Goal: Information Seeking & Learning: Understand process/instructions

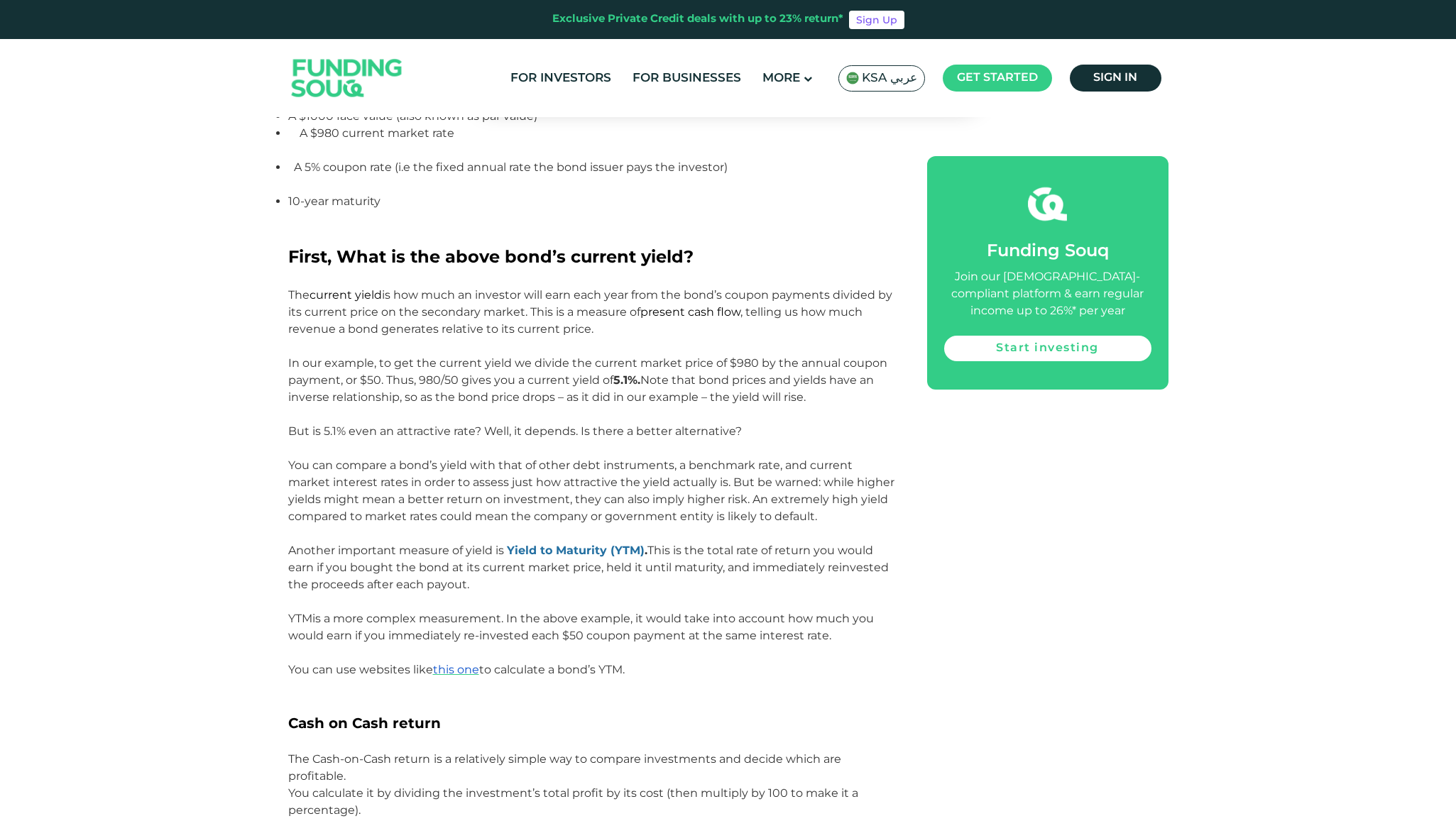
scroll to position [1616, 0]
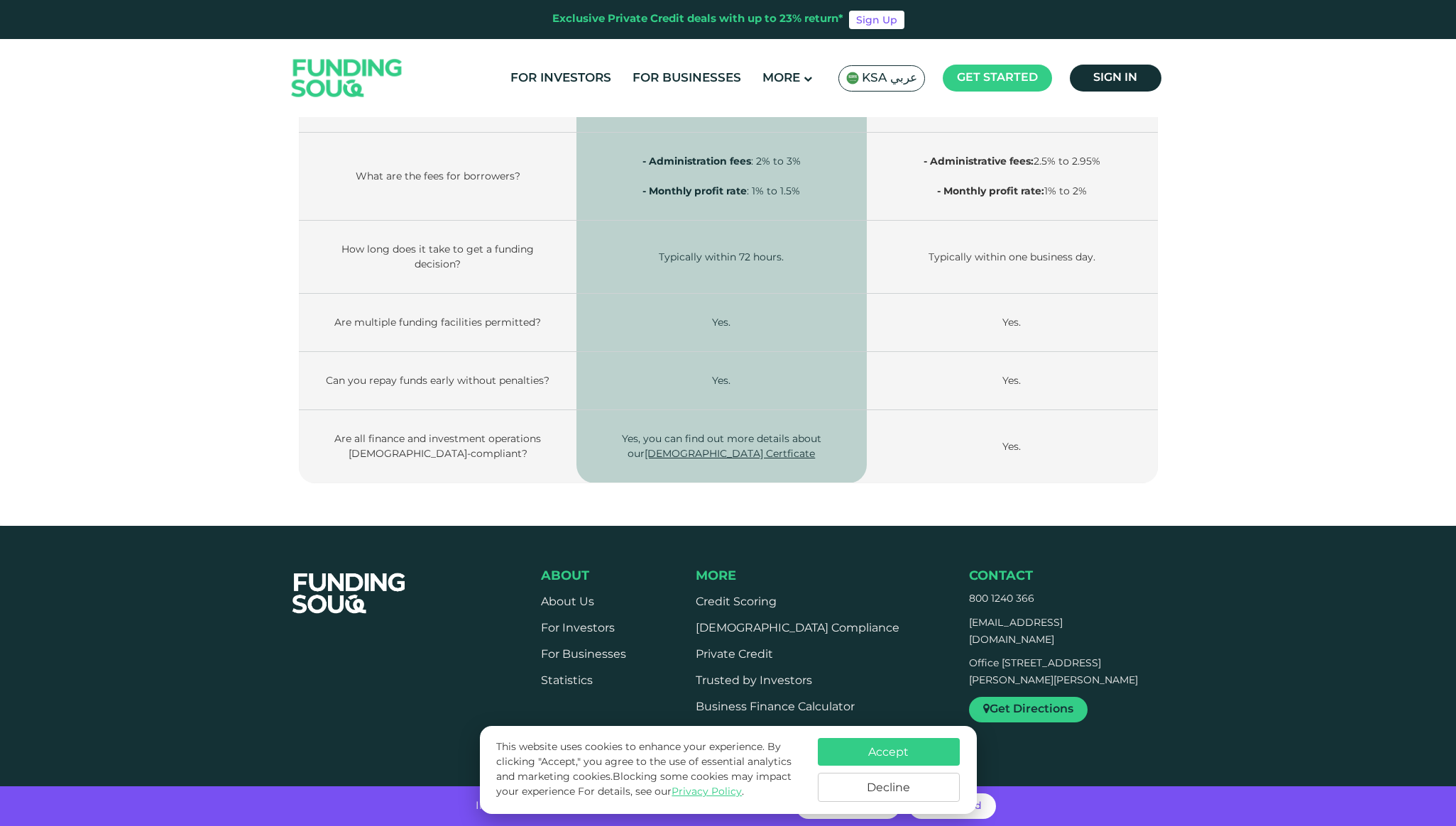
scroll to position [1927, 0]
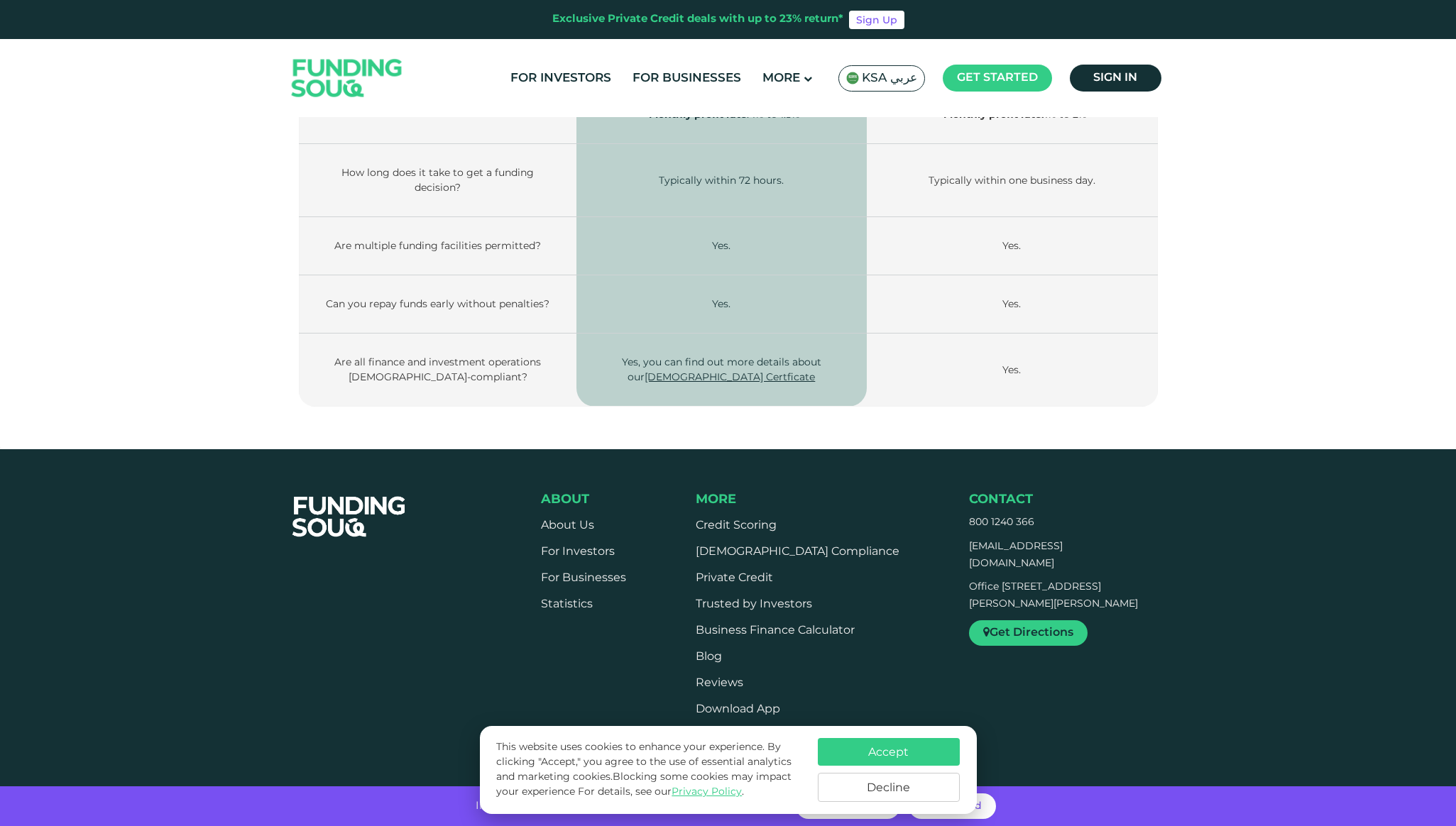
click at [775, 571] on li "Private Credit" at bounding box center [797, 578] width 203 height 16
click at [773, 572] on link "Private Credit" at bounding box center [734, 577] width 77 height 11
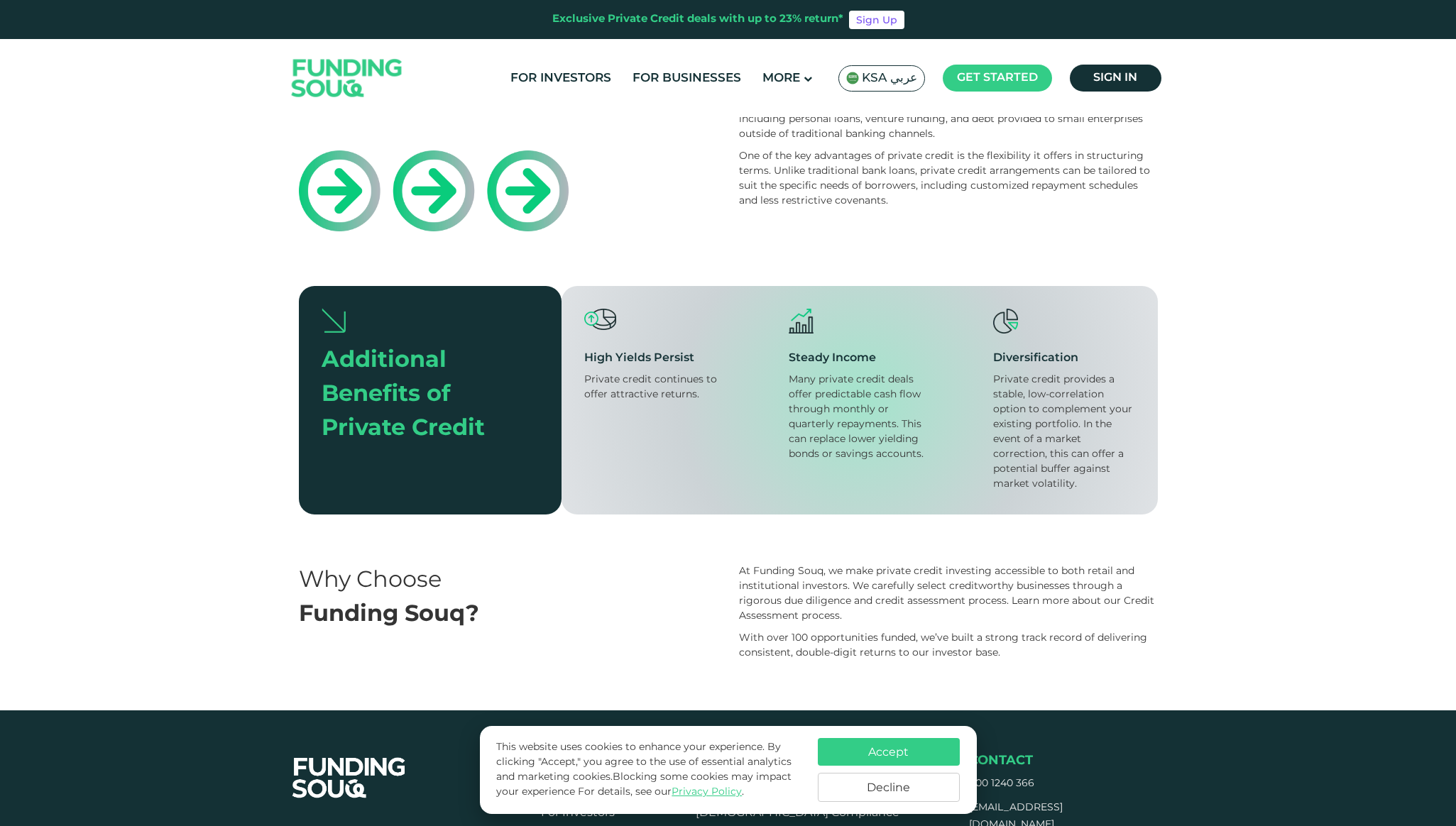
scroll to position [523, 0]
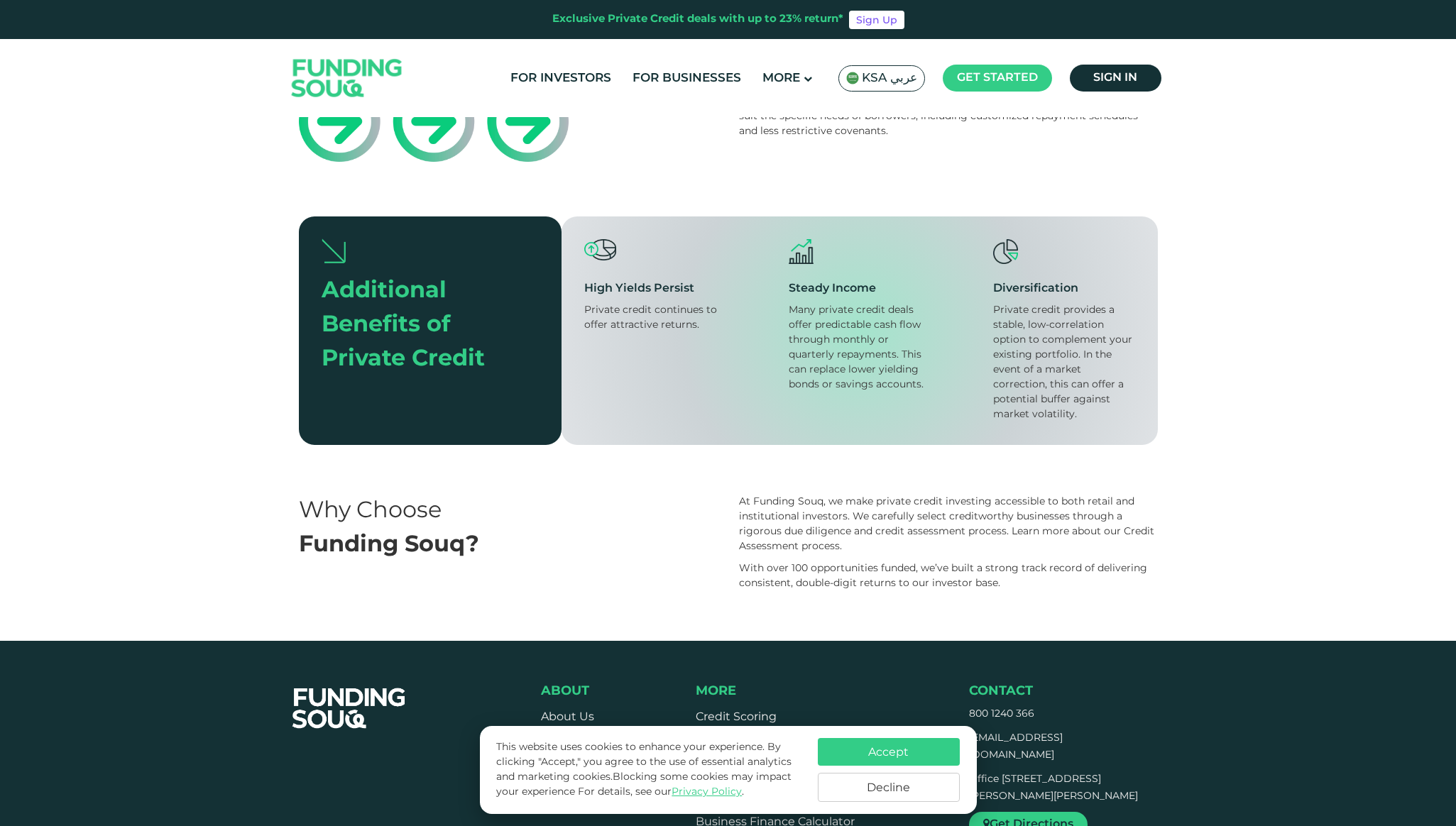
click at [645, 66] on ul "For Investors For Businesses More About Us How It Works" at bounding box center [833, 78] width 668 height 34
click at [646, 80] on link "For Businesses" at bounding box center [687, 78] width 116 height 24
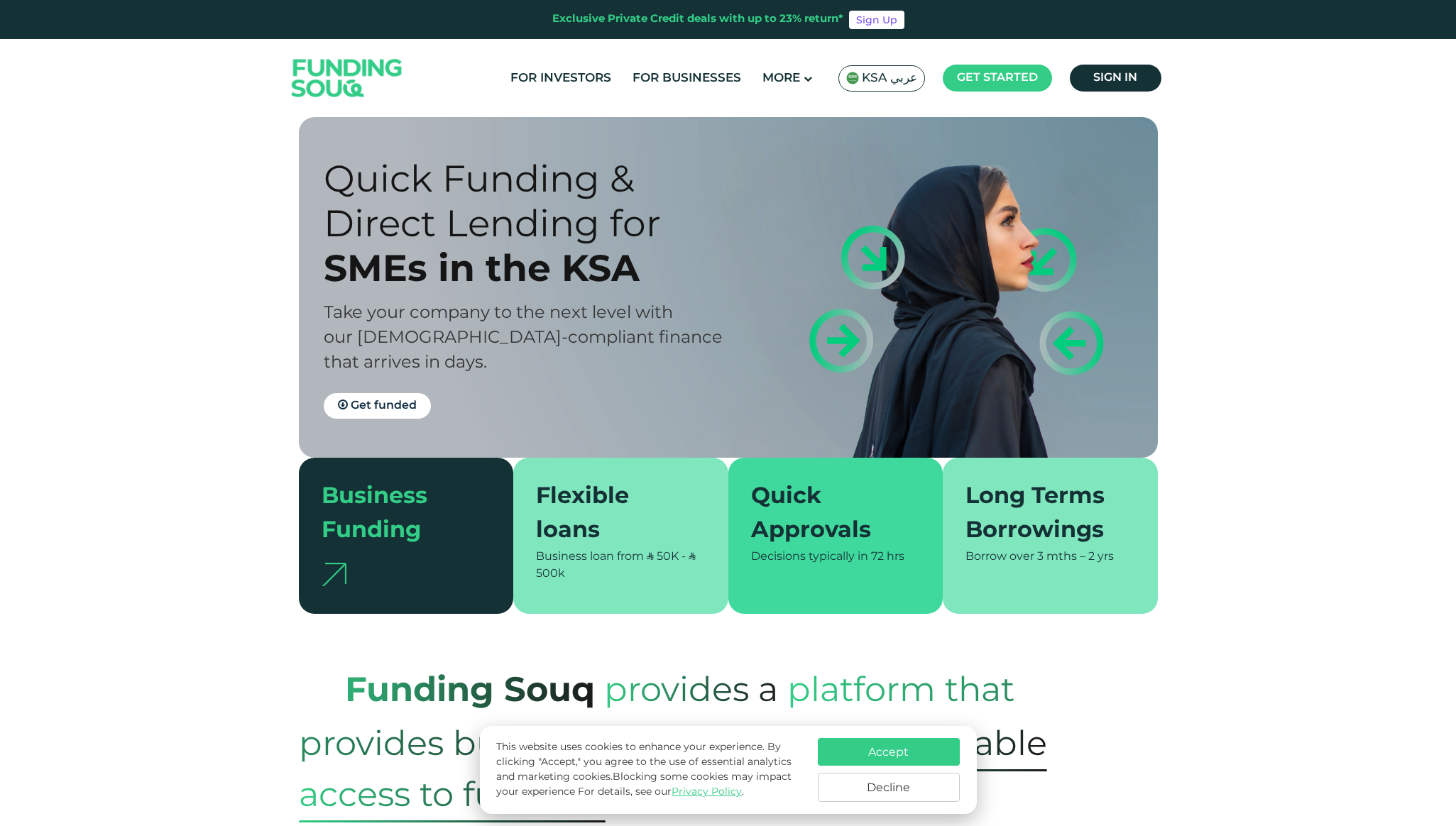
click at [625, 509] on div "Flexible loans" at bounding box center [612, 514] width 153 height 68
click at [578, 481] on div "Flexible loans" at bounding box center [612, 514] width 153 height 68
click at [592, 523] on div "Flexible loans" at bounding box center [612, 514] width 153 height 68
click at [797, 514] on div "Quick Approvals" at bounding box center [827, 514] width 153 height 68
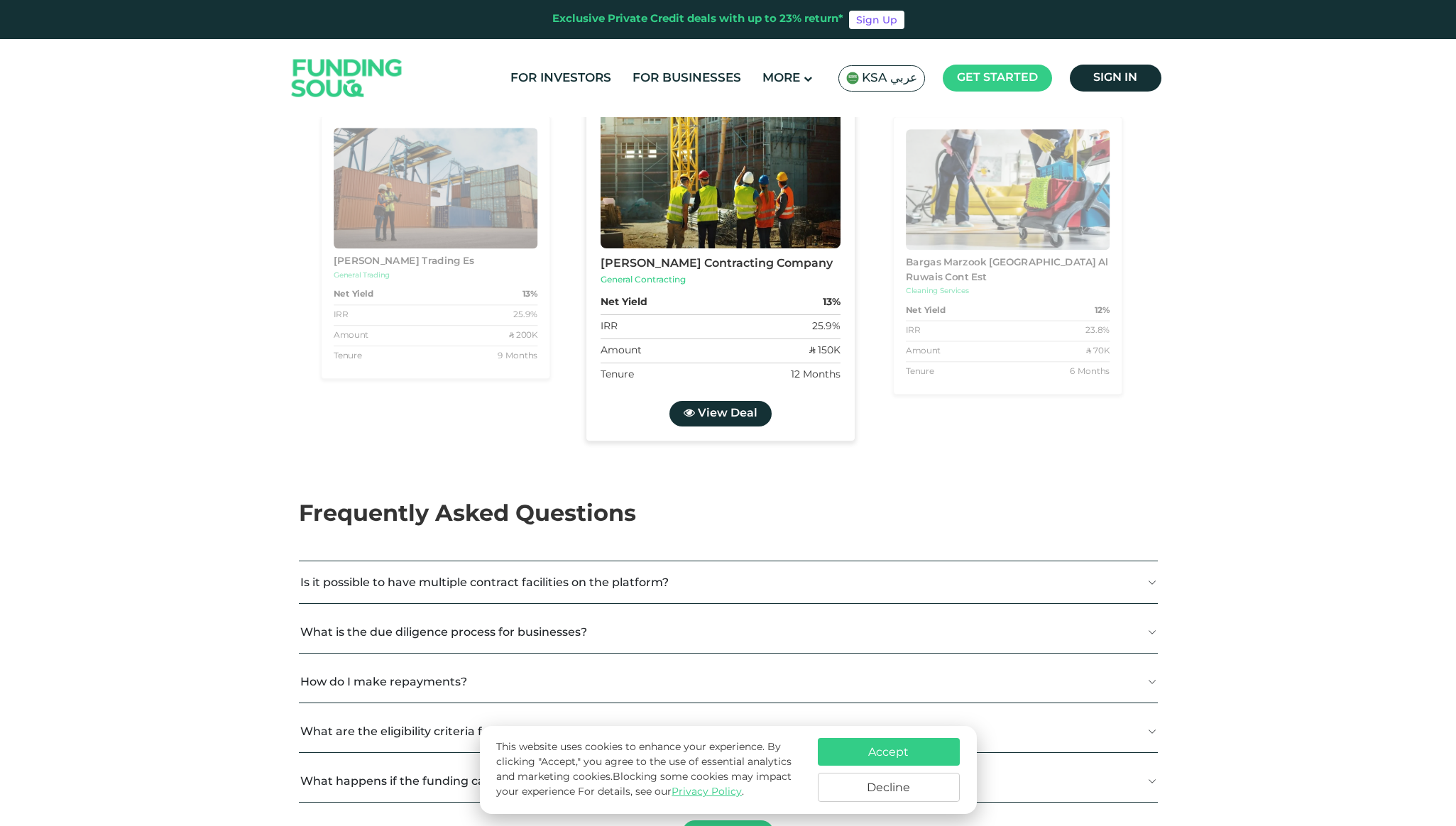
scroll to position [2027, 0]
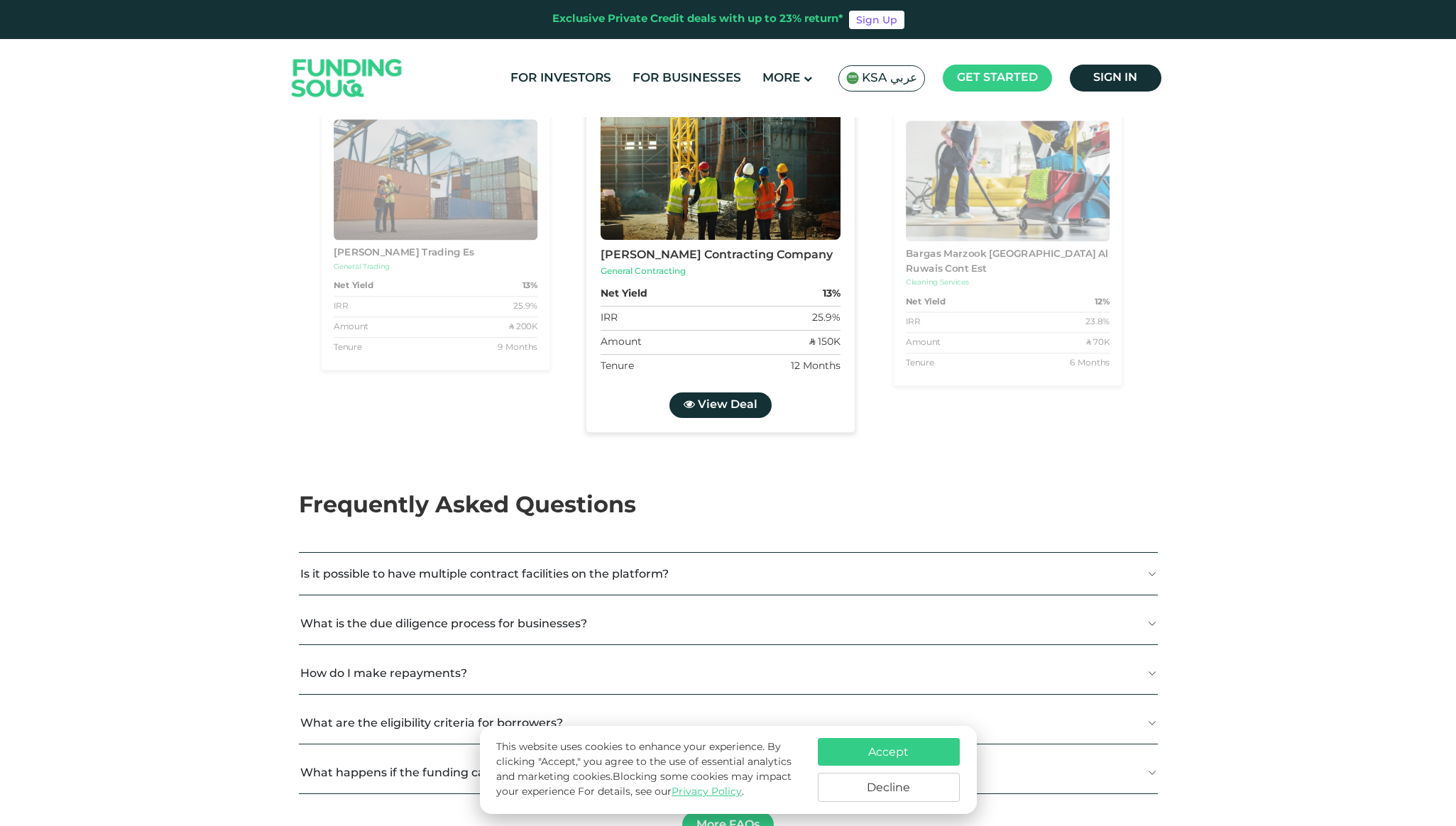
click at [528, 334] on div "ʢ 200K" at bounding box center [523, 327] width 29 height 13
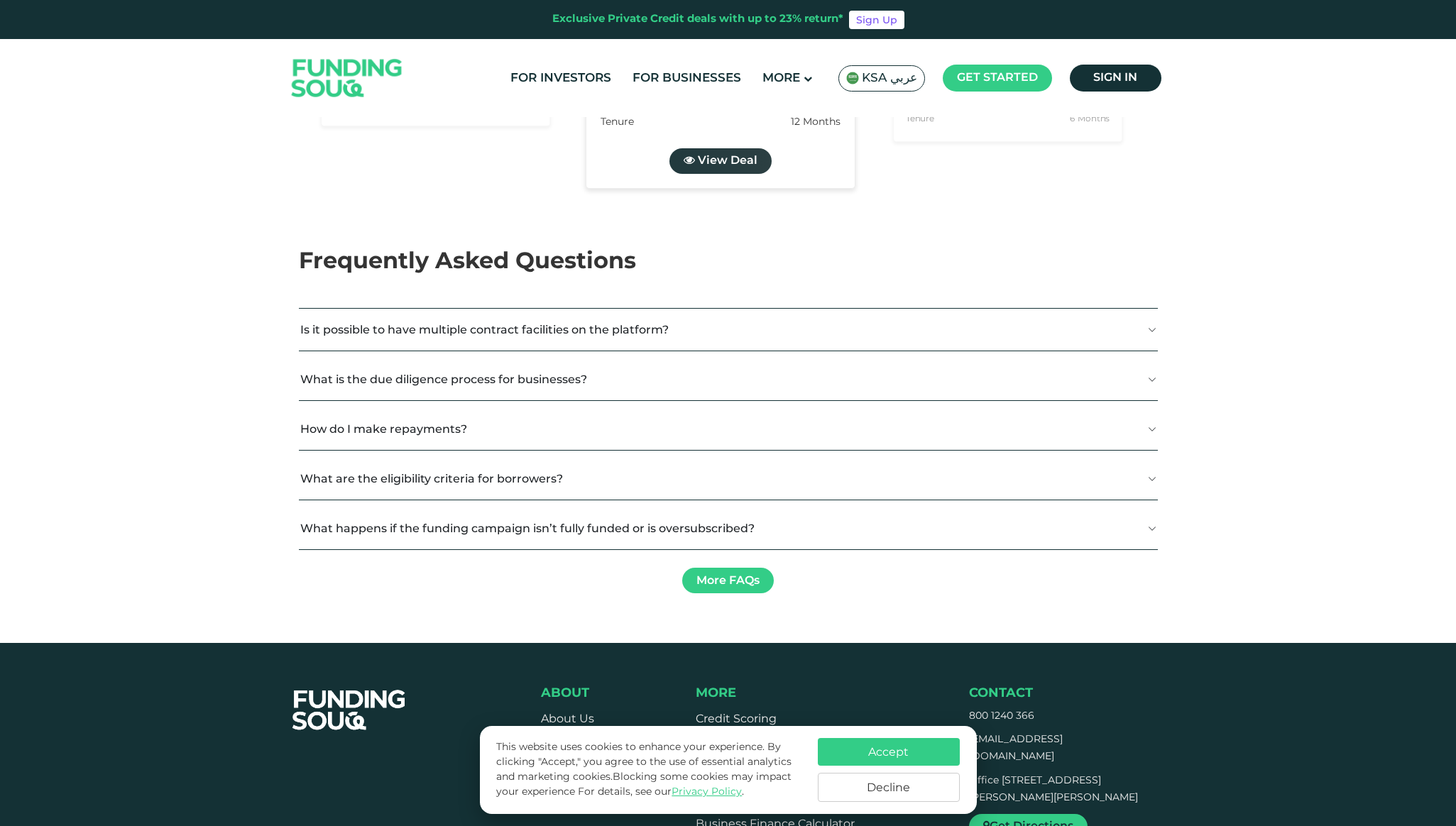
scroll to position [2267, 0]
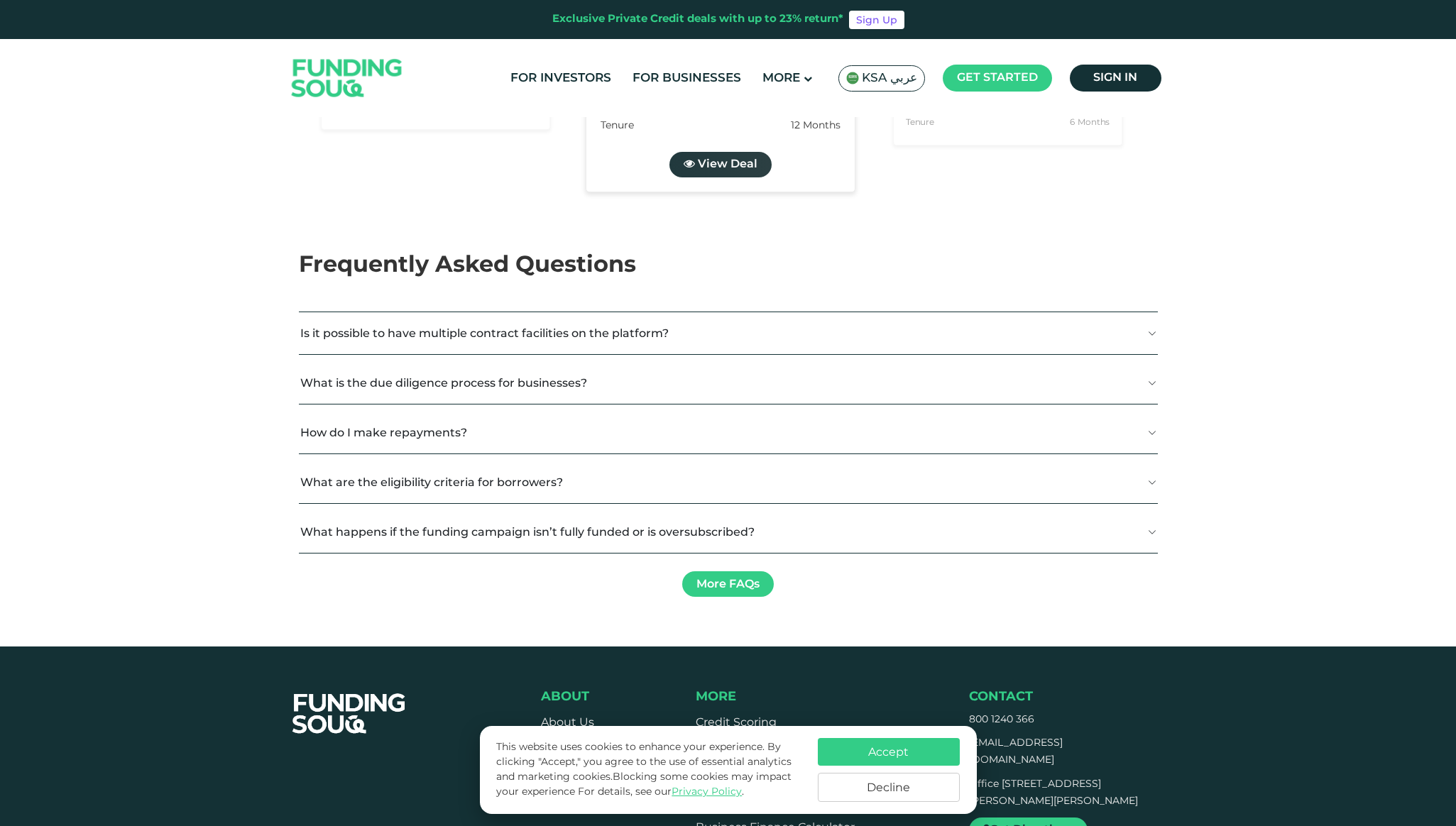
click at [703, 170] on span "View Deal" at bounding box center [726, 164] width 60 height 11
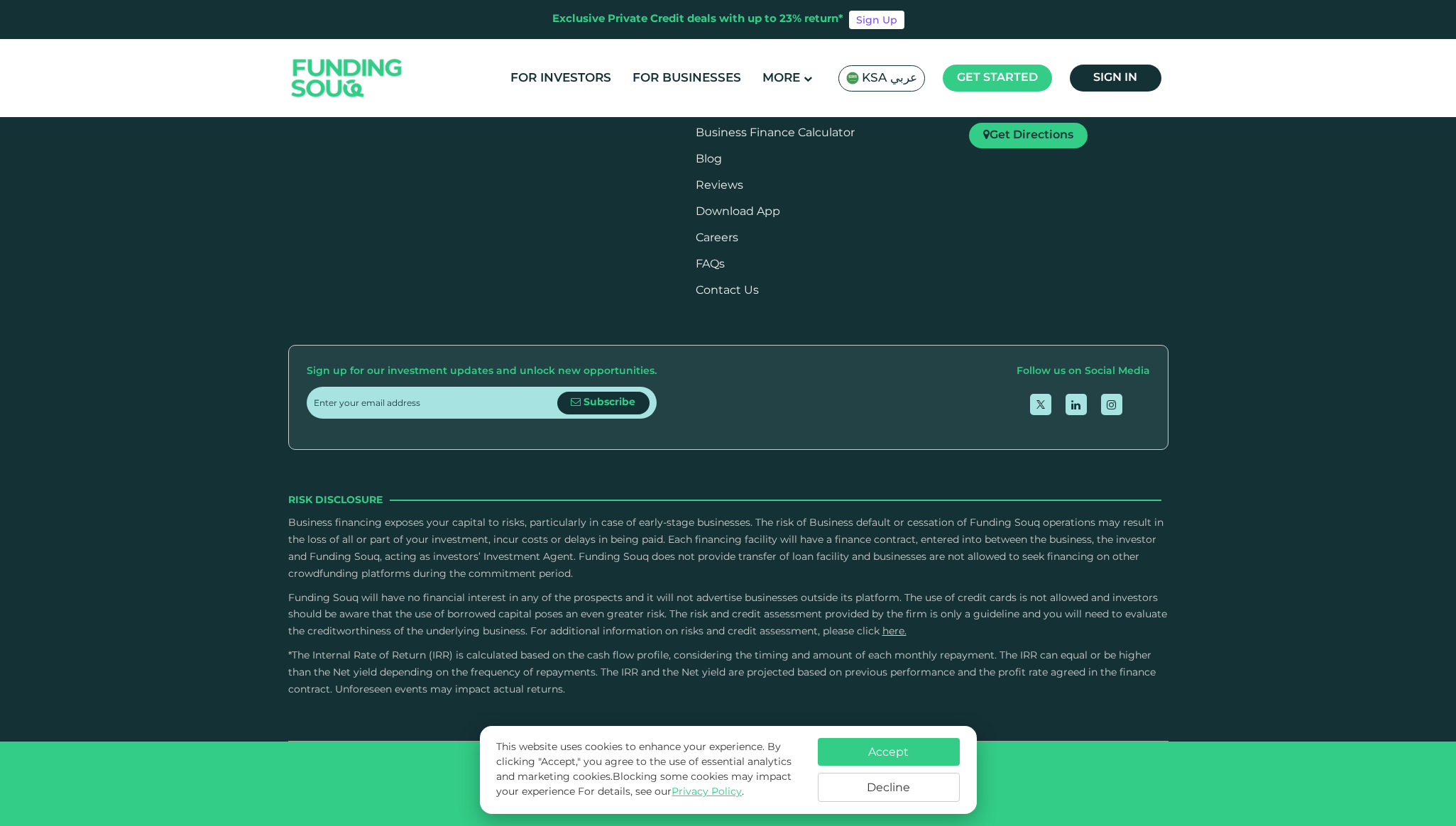
click at [863, 83] on span "KSA عربي" at bounding box center [889, 78] width 55 height 16
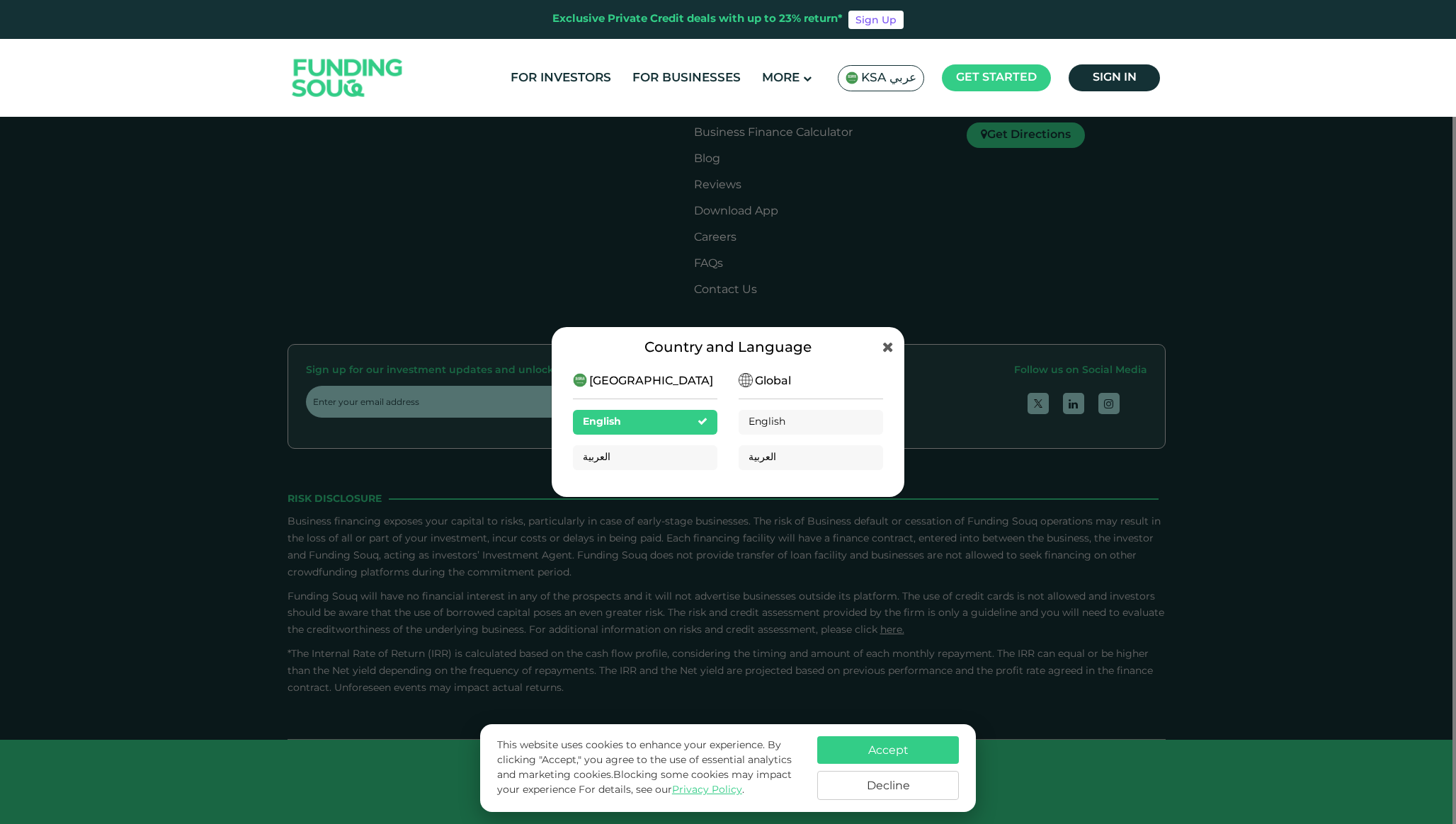
click at [643, 375] on span "[GEOGRAPHIC_DATA]" at bounding box center [651, 381] width 124 height 17
click at [755, 381] on span "Global" at bounding box center [772, 381] width 36 height 17
click at [754, 407] on div "Global English العربية" at bounding box center [811, 427] width 144 height 108
click at [753, 421] on span "English" at bounding box center [767, 422] width 39 height 10
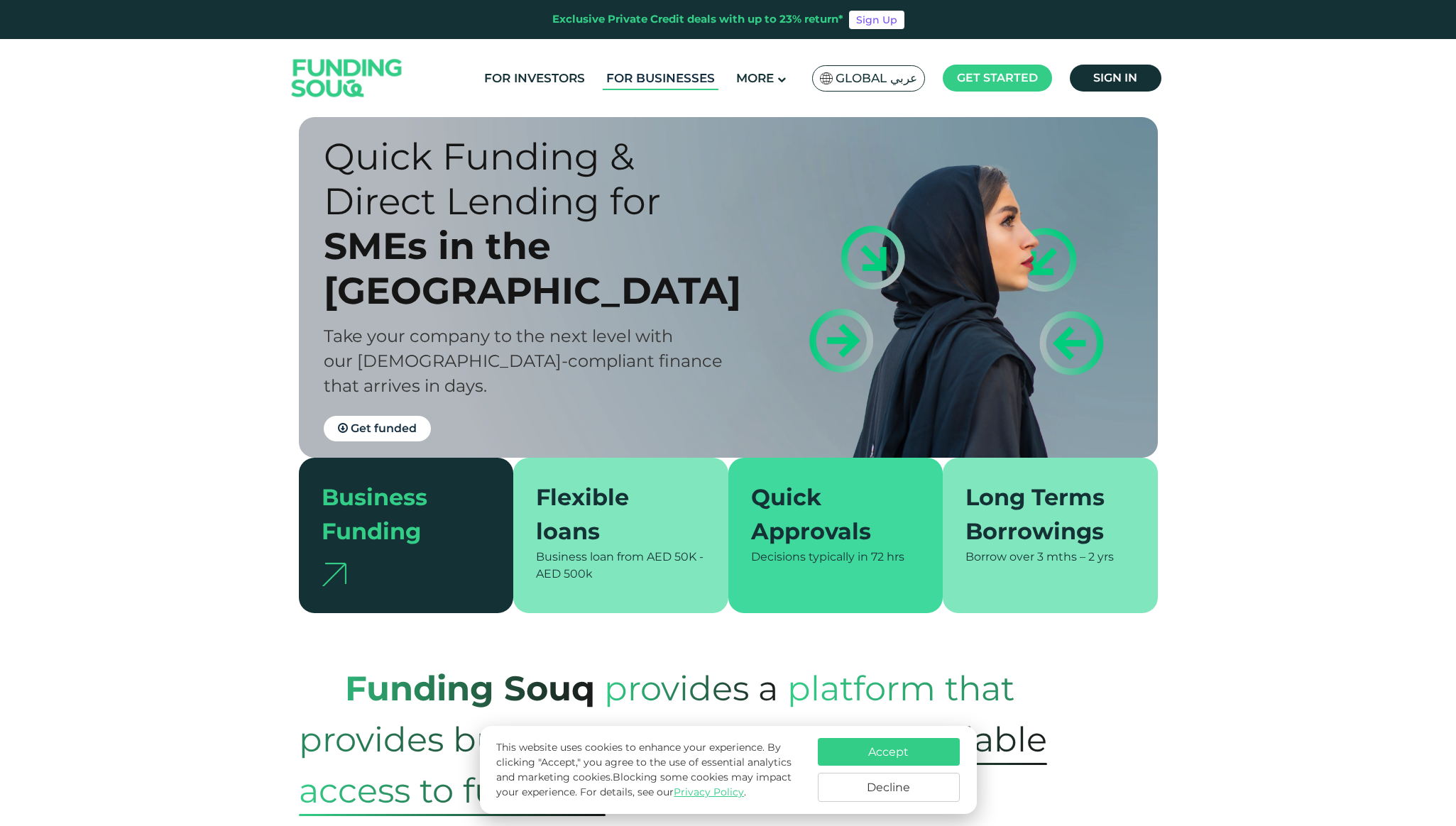
click at [656, 76] on link "For Businesses" at bounding box center [661, 78] width 116 height 24
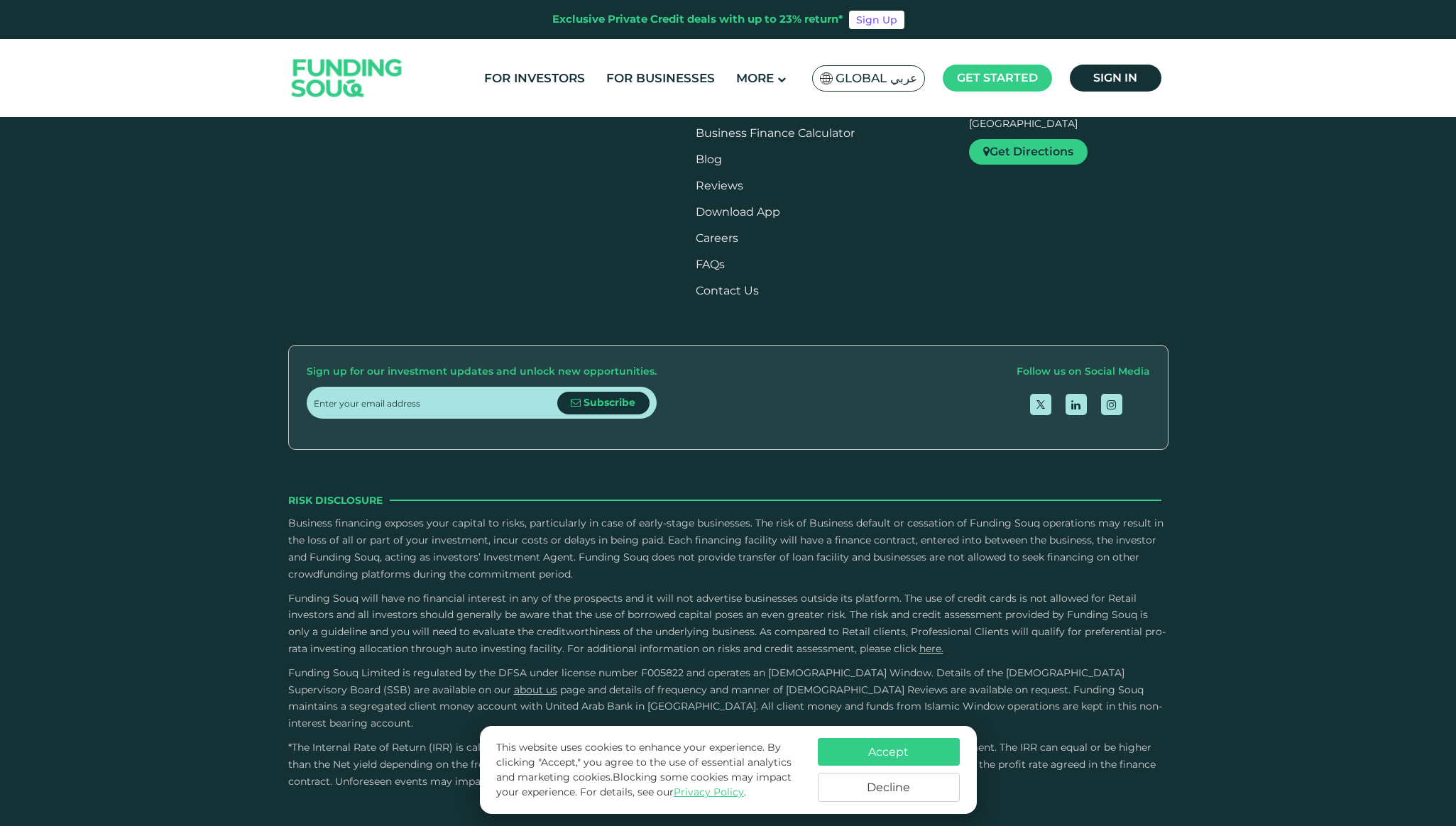
scroll to position [2226, 0]
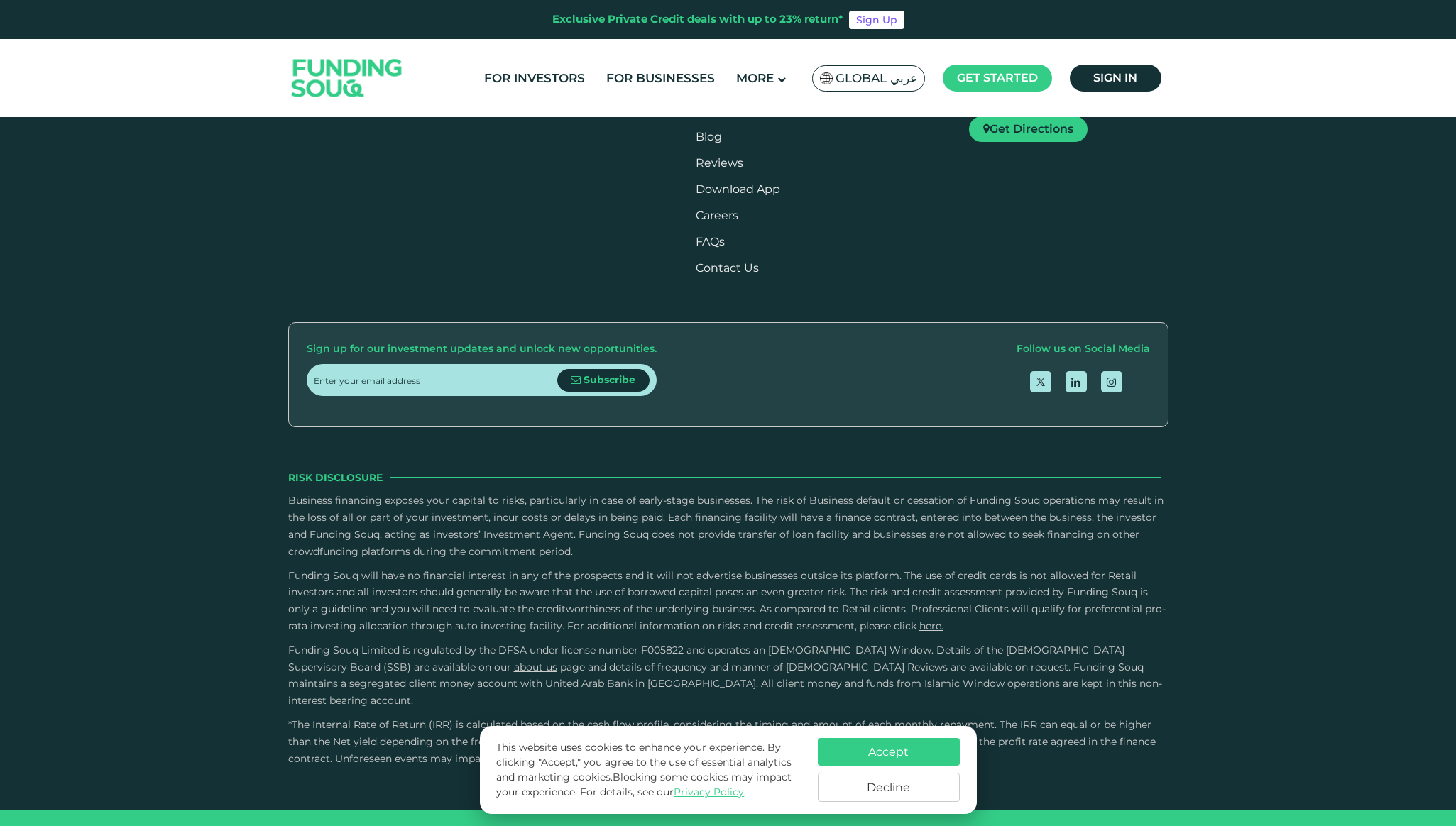
click at [445, 55] on div "Pansoft Technologies" at bounding box center [435, 48] width 203 height 14
drag, startPoint x: 445, startPoint y: 320, endPoint x: 724, endPoint y: 324, distance: 279.0
click at [724, 234] on div "Shining Star Diesel Diesel Trading Industry Net Yield 13% IRR 25.9% Amount AED …" at bounding box center [421, 56] width 2577 height 357
drag, startPoint x: 724, startPoint y: 324, endPoint x: 588, endPoint y: 324, distance: 136.0
click at [592, 59] on div "Shining Star Diesel" at bounding box center [711, 50] width 240 height 17
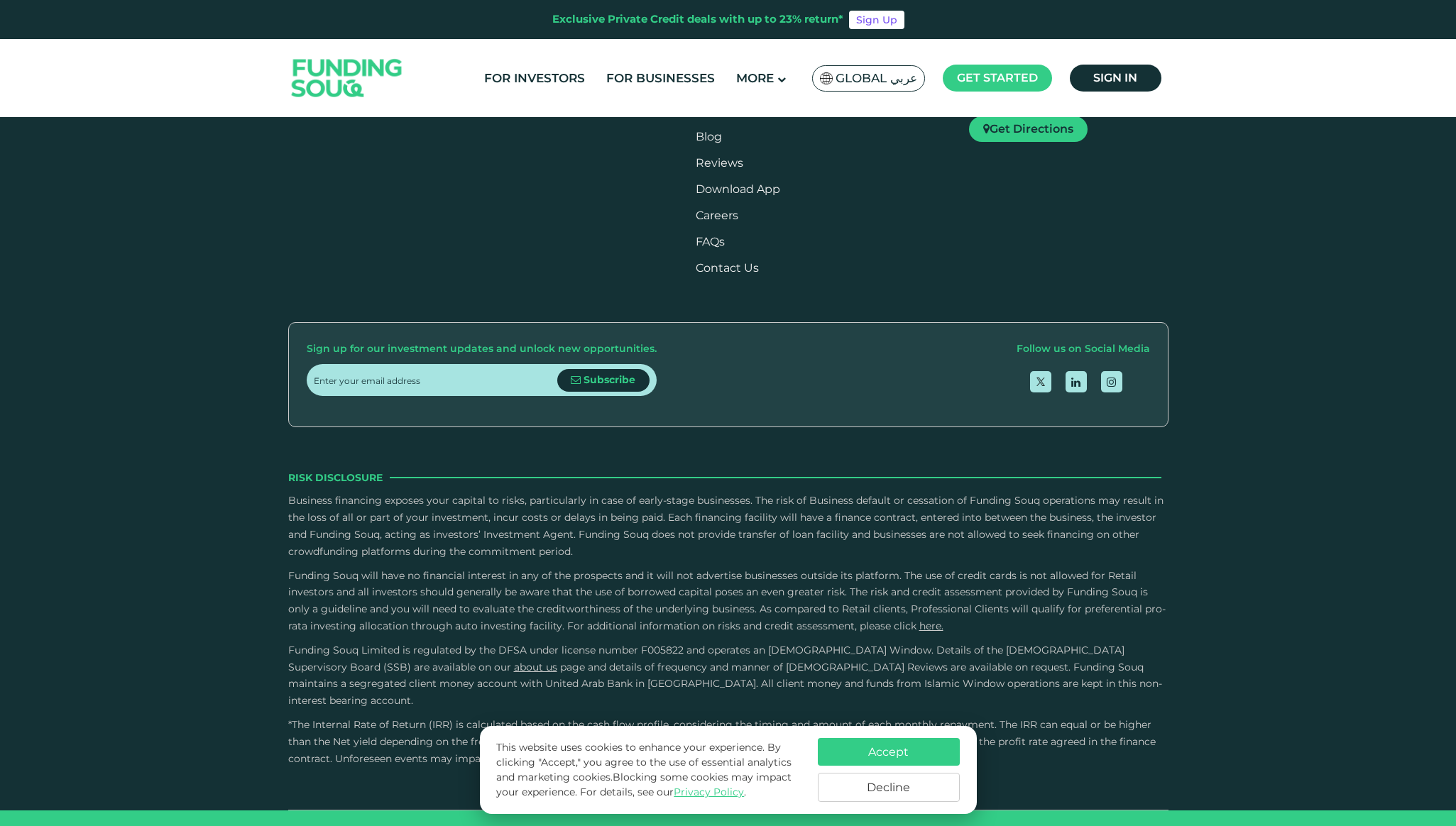
drag, startPoint x: 831, startPoint y: 349, endPoint x: 609, endPoint y: 358, distance: 222.2
click at [609, 213] on div "Freight Move Logistics Logistic Services Net Yield 13% IRR 25.9% Amount AED 400…" at bounding box center [582, 53] width 240 height 320
click at [712, 207] on span "View Deal" at bounding box center [726, 200] width 60 height 13
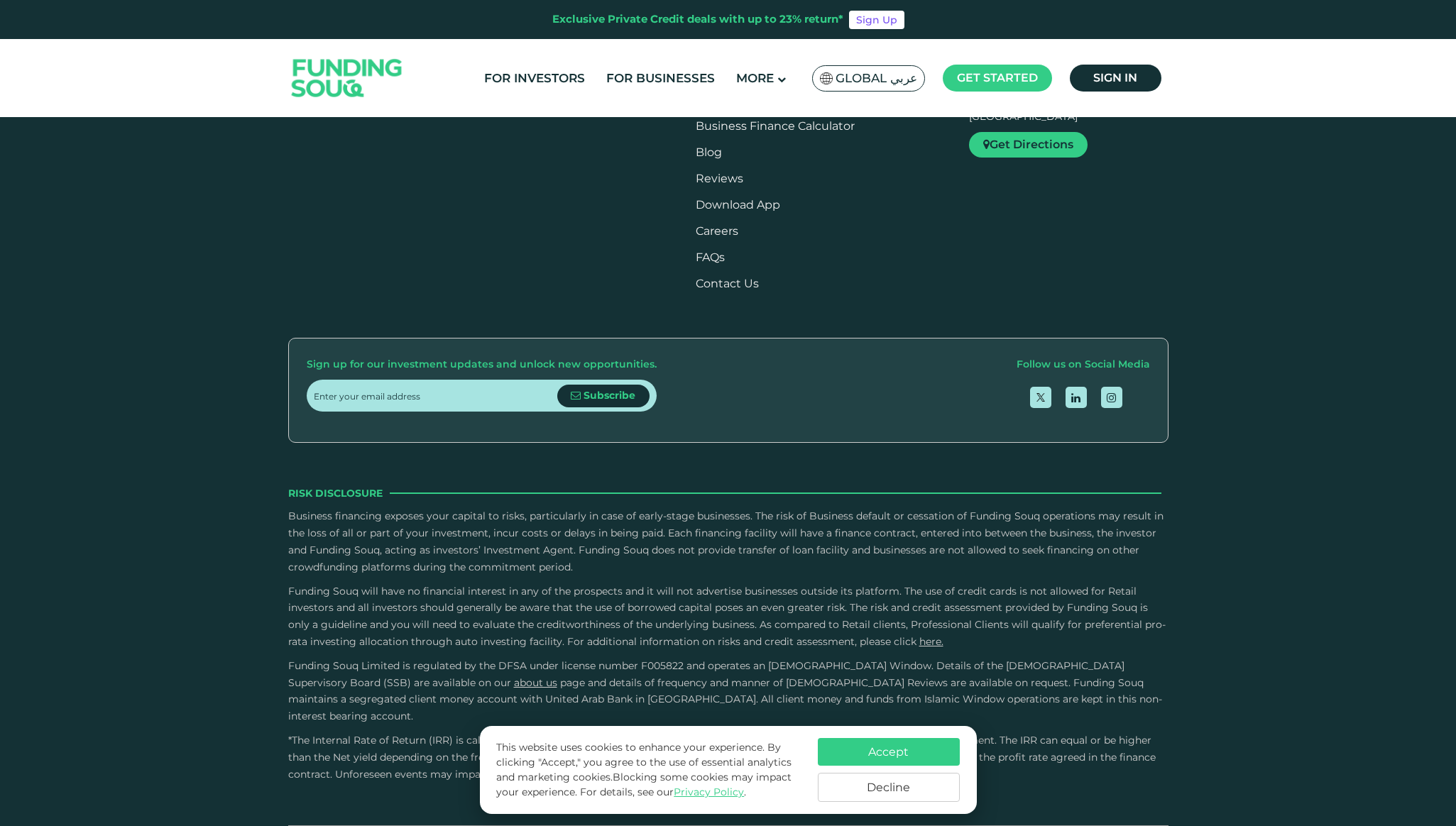
scroll to position [2281, 0]
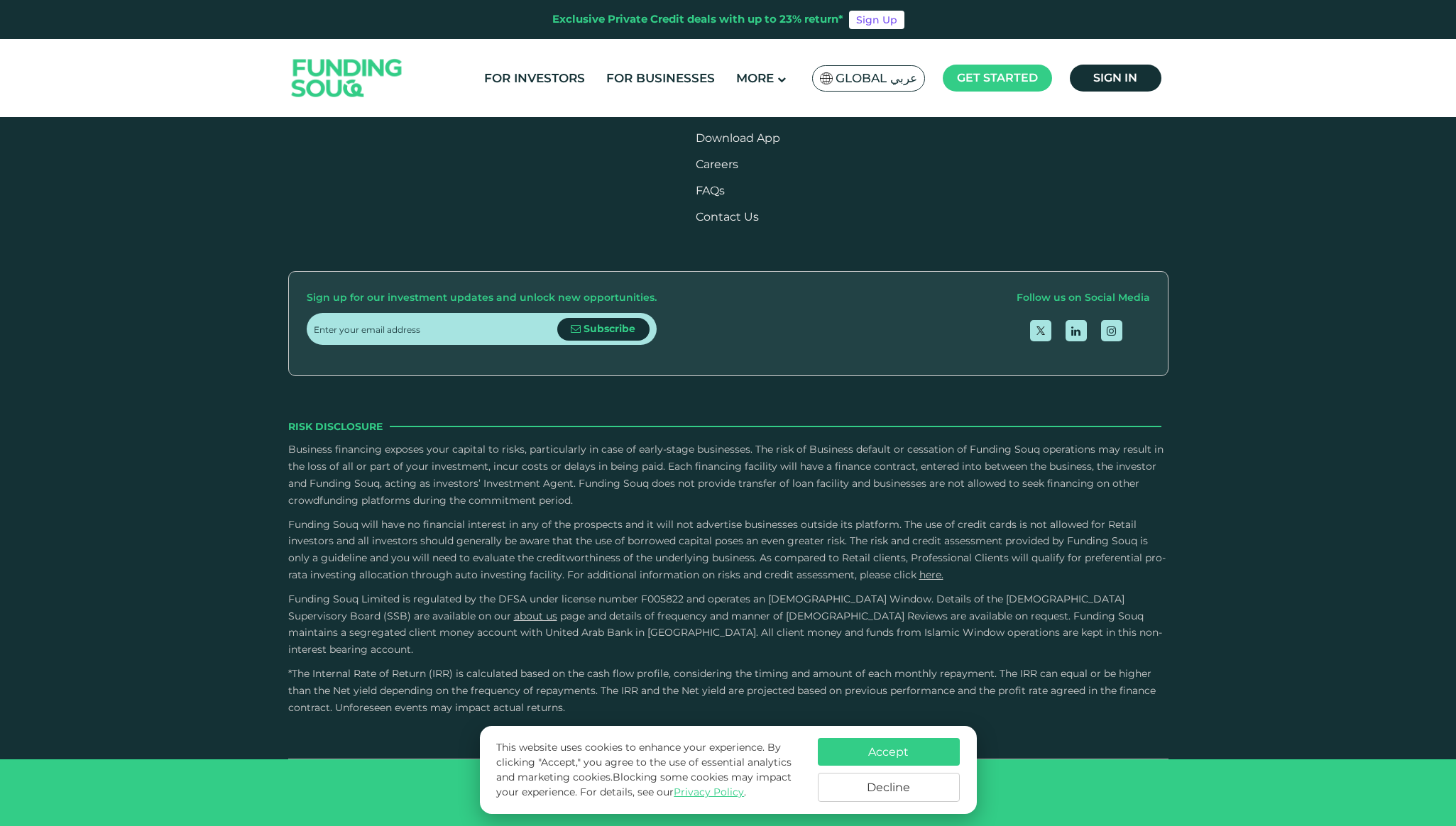
scroll to position [2419, 0]
click at [679, 54] on button "Is it possible to have multiple contract facilities on the platform?" at bounding box center [728, 33] width 859 height 42
click at [654, 145] on button "What is the due diligence process for businesses?" at bounding box center [728, 124] width 859 height 42
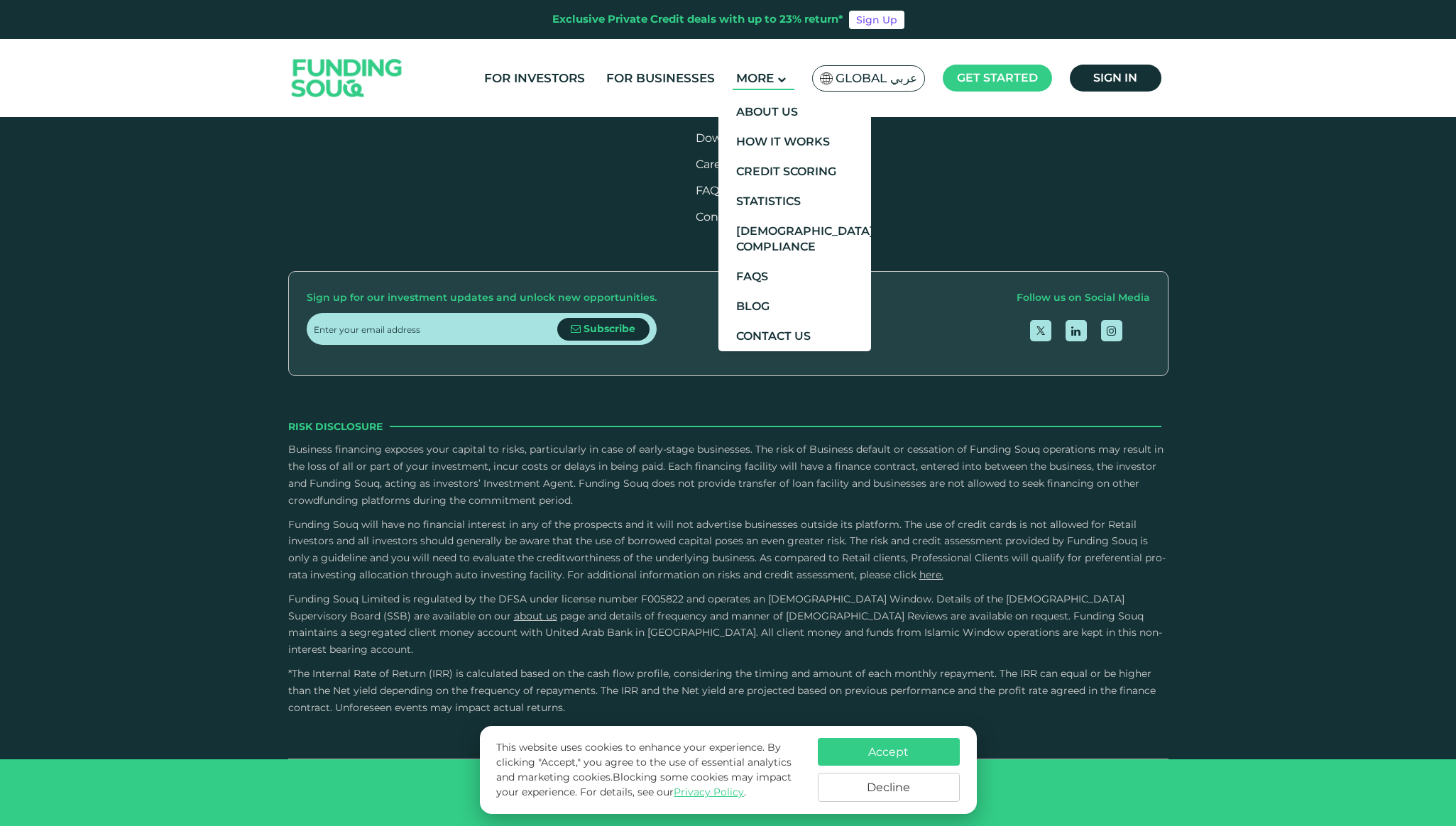
click at [747, 72] on span "More" at bounding box center [755, 77] width 38 height 14
click at [756, 276] on link "FAQs" at bounding box center [794, 276] width 153 height 29
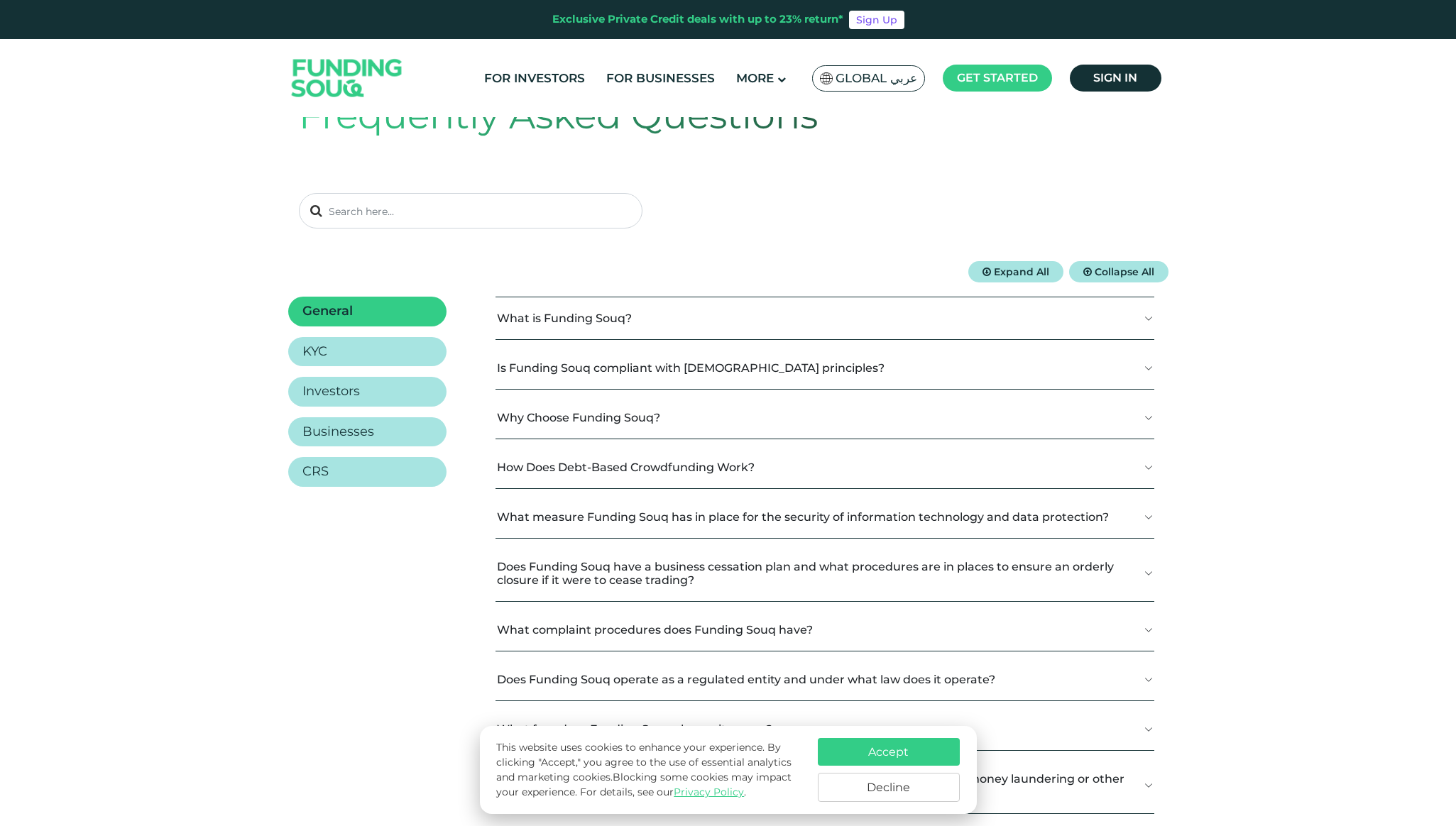
scroll to position [113, 0]
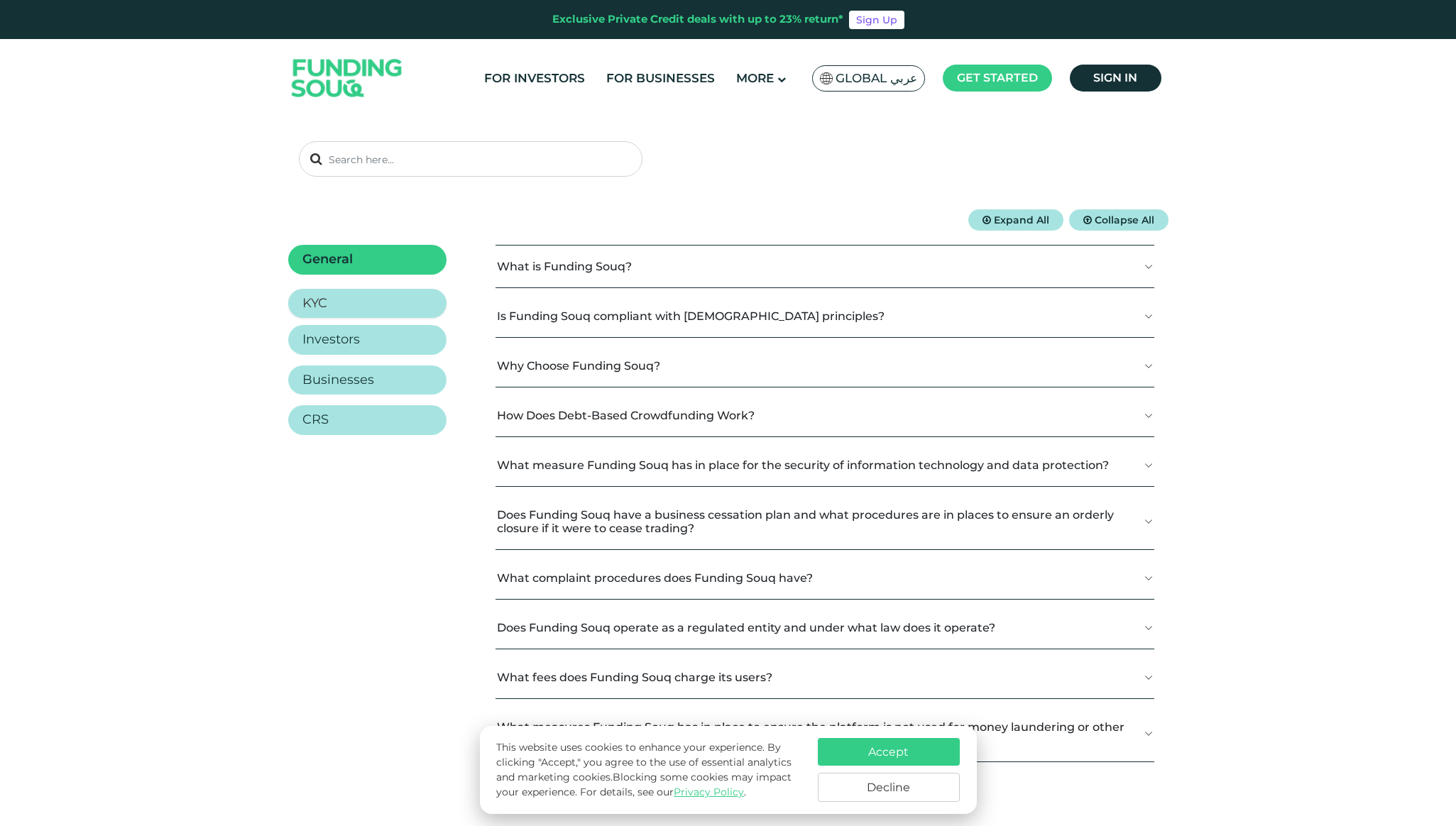
click at [391, 292] on link "KYC" at bounding box center [367, 303] width 158 height 29
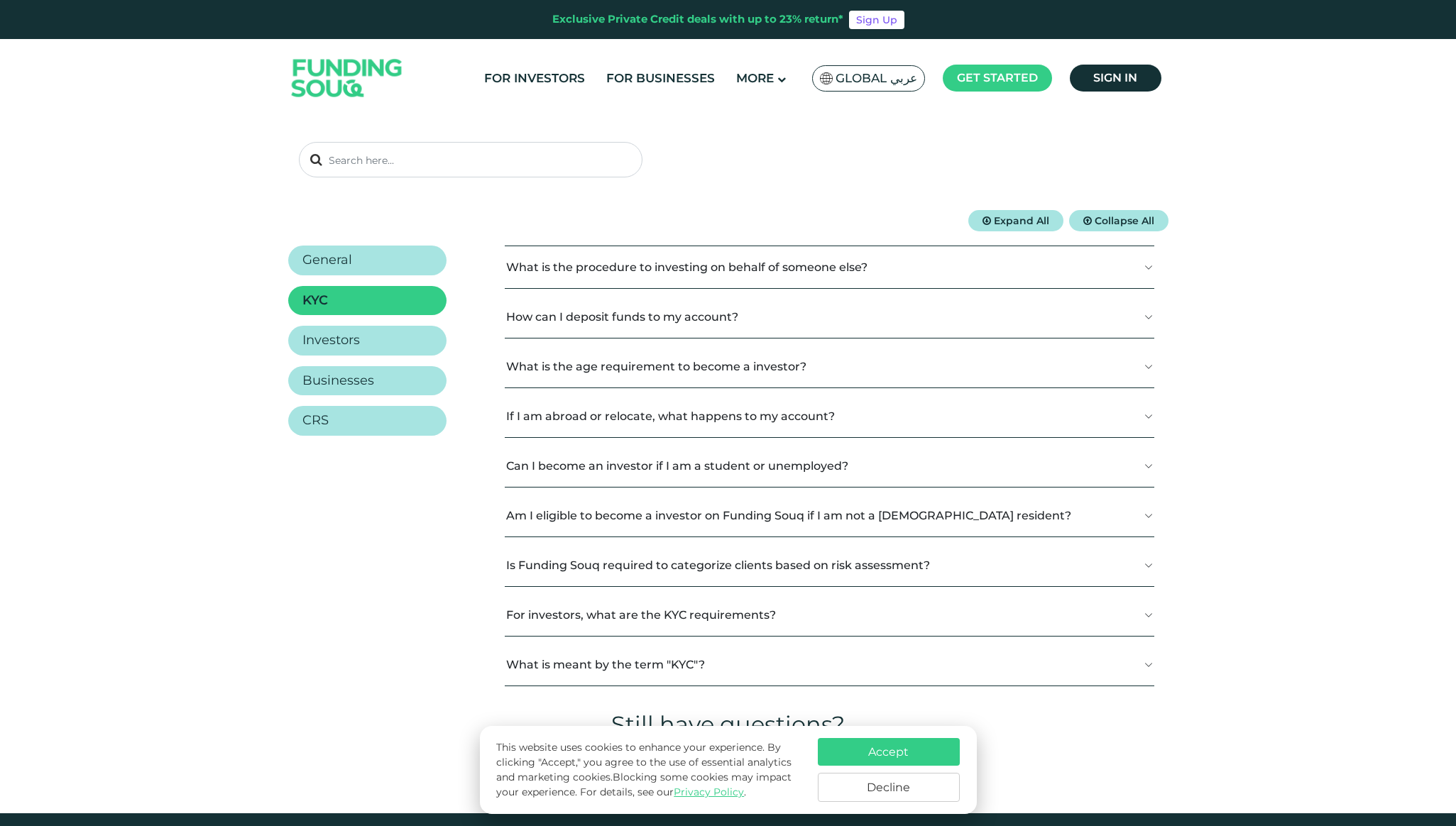
scroll to position [116, 0]
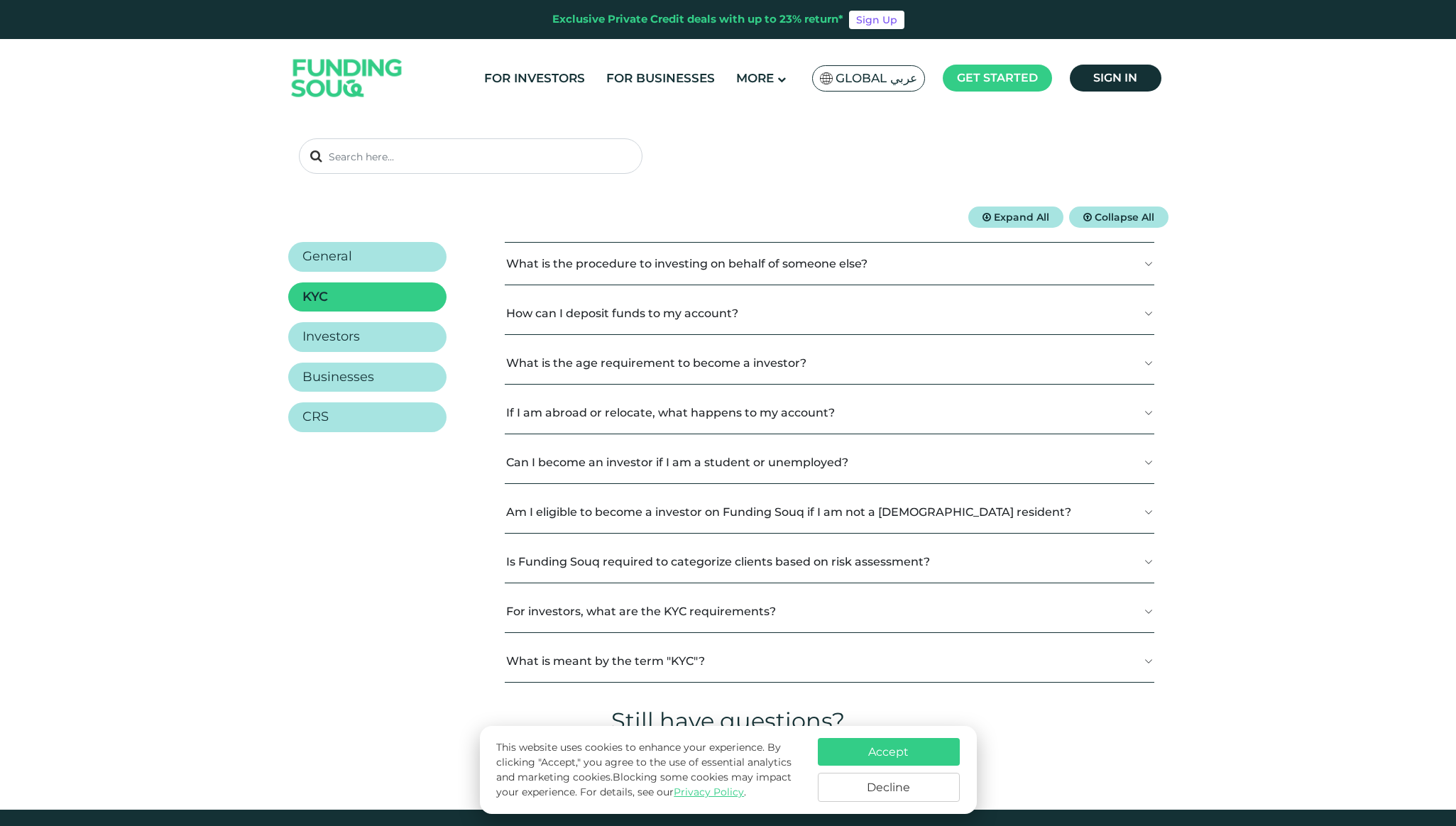
click at [592, 411] on button "If I am abroad or relocate, what happens to my account?" at bounding box center [829, 413] width 650 height 42
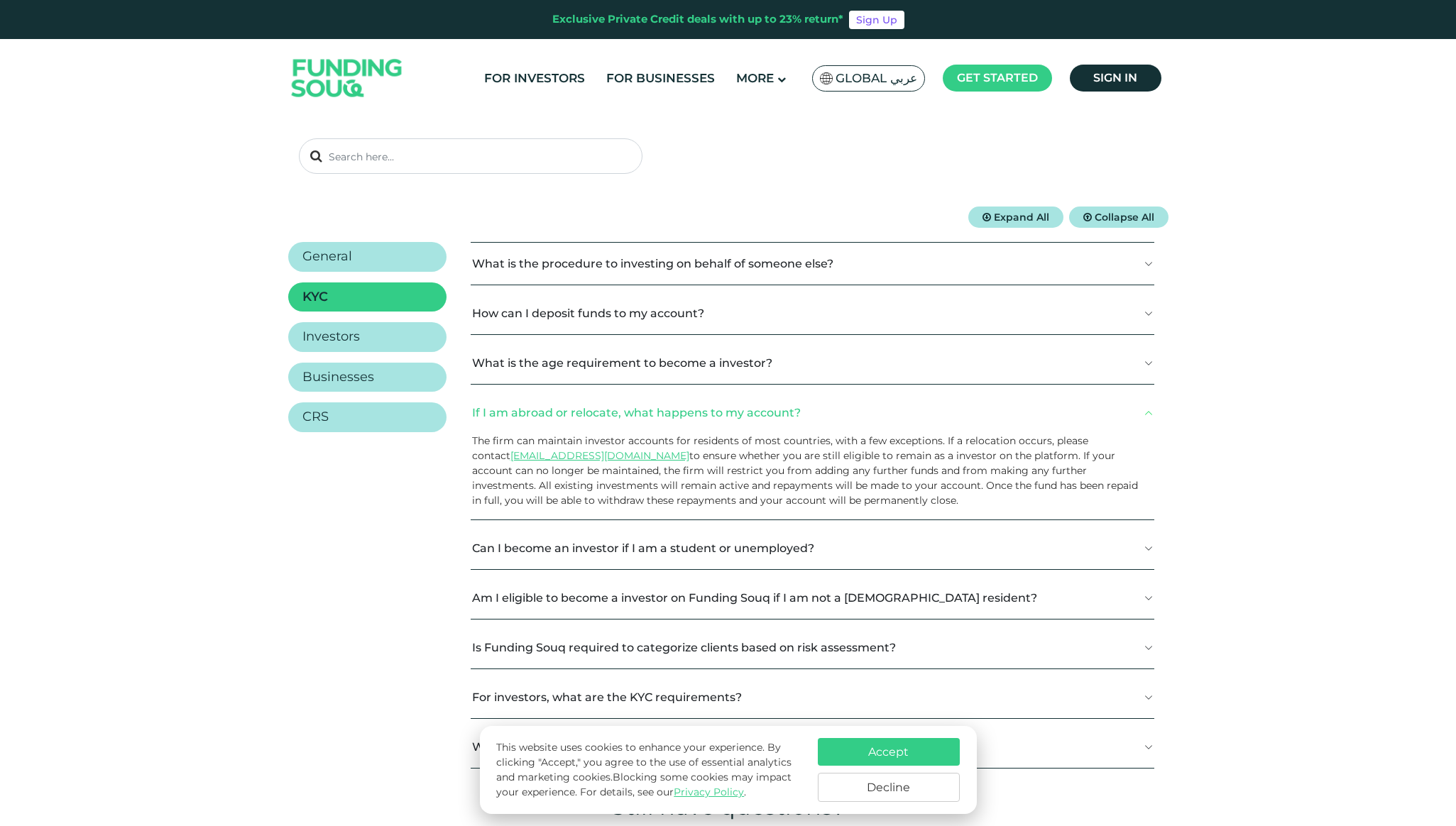
click at [592, 411] on button "If I am abroad or relocate, what happens to my account?" at bounding box center [812, 413] width 683 height 42
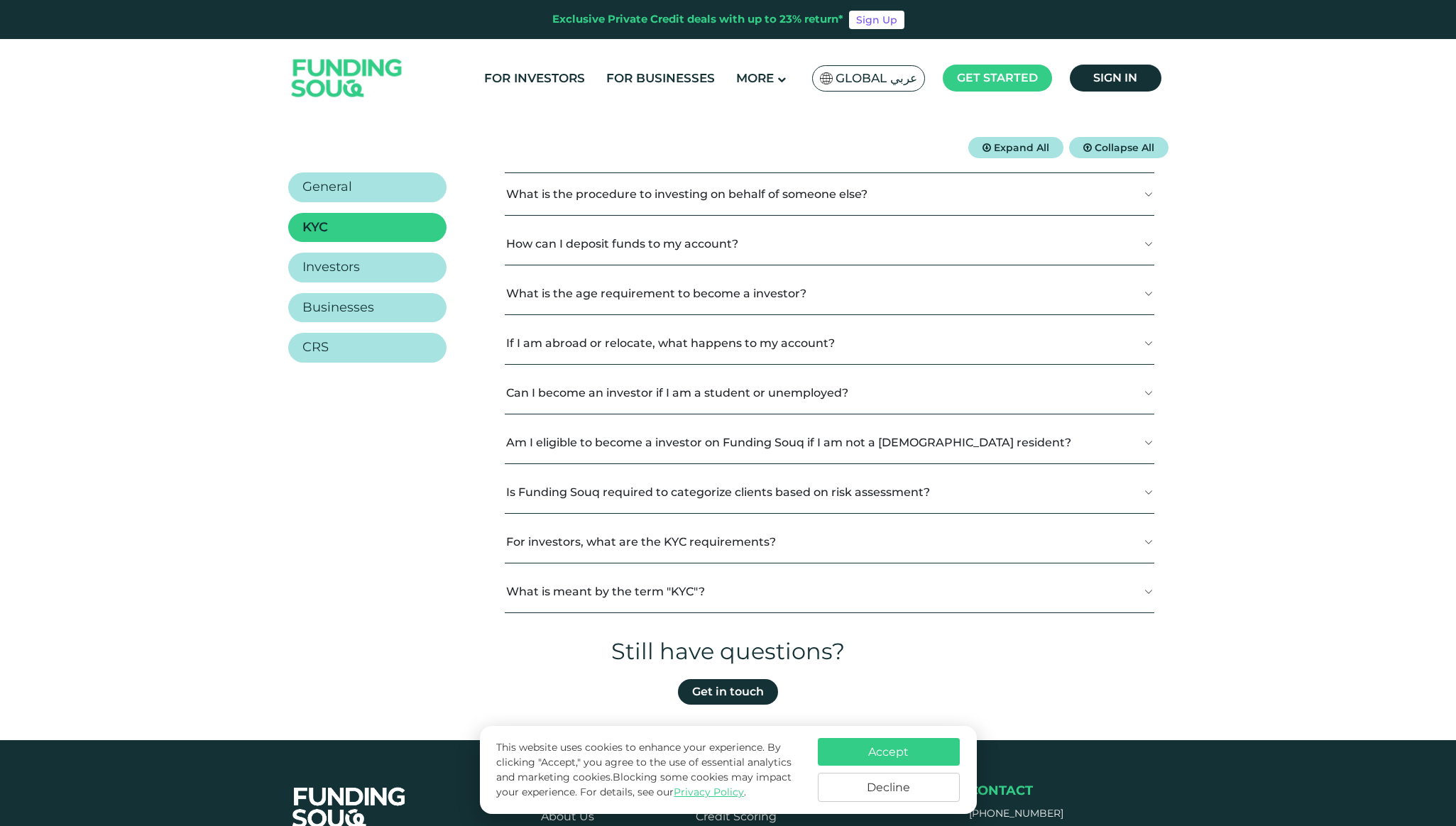
scroll to position [187, 0]
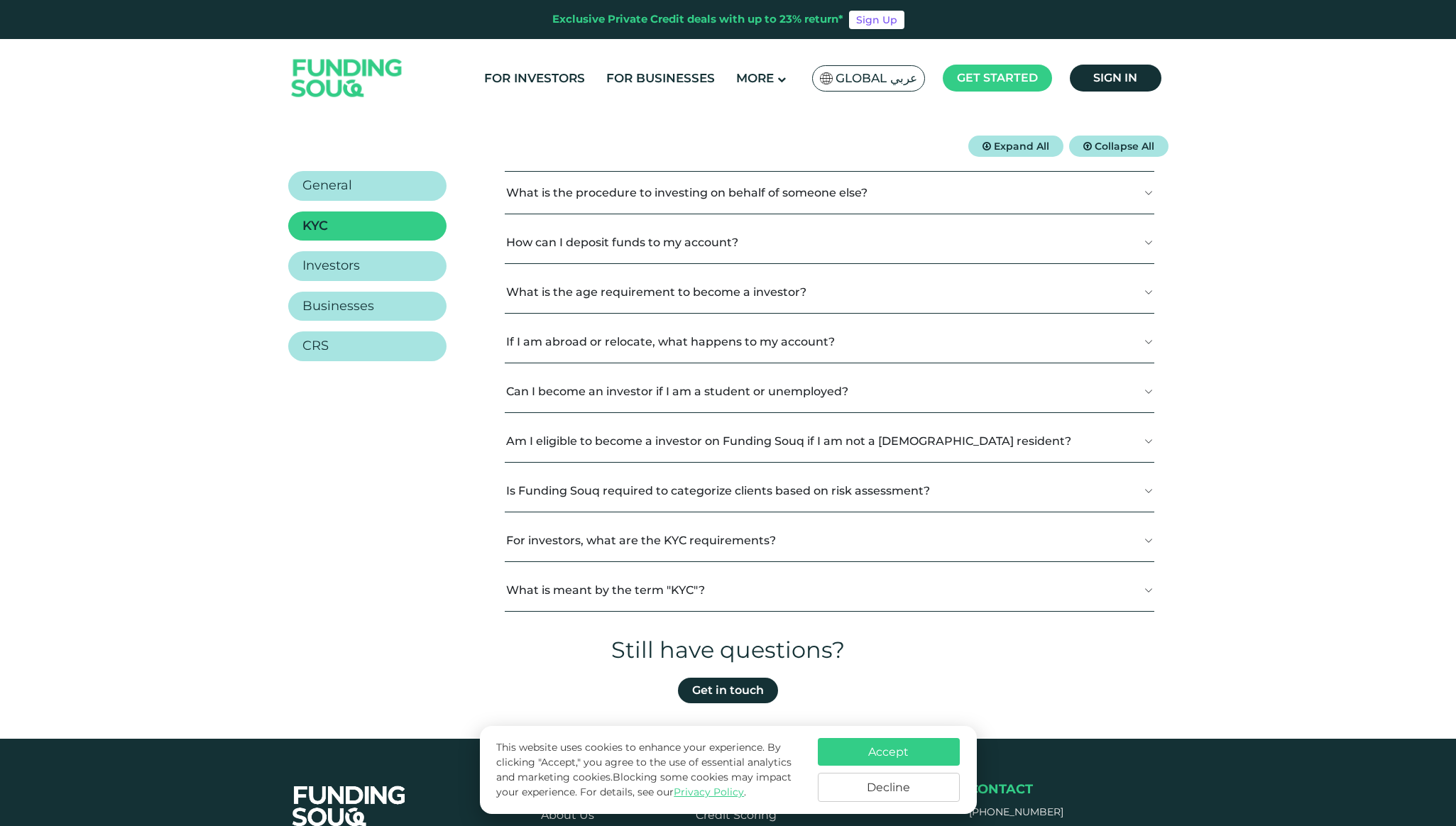
click at [615, 529] on button "For investors, what are the KYC requirements?" at bounding box center [829, 540] width 650 height 42
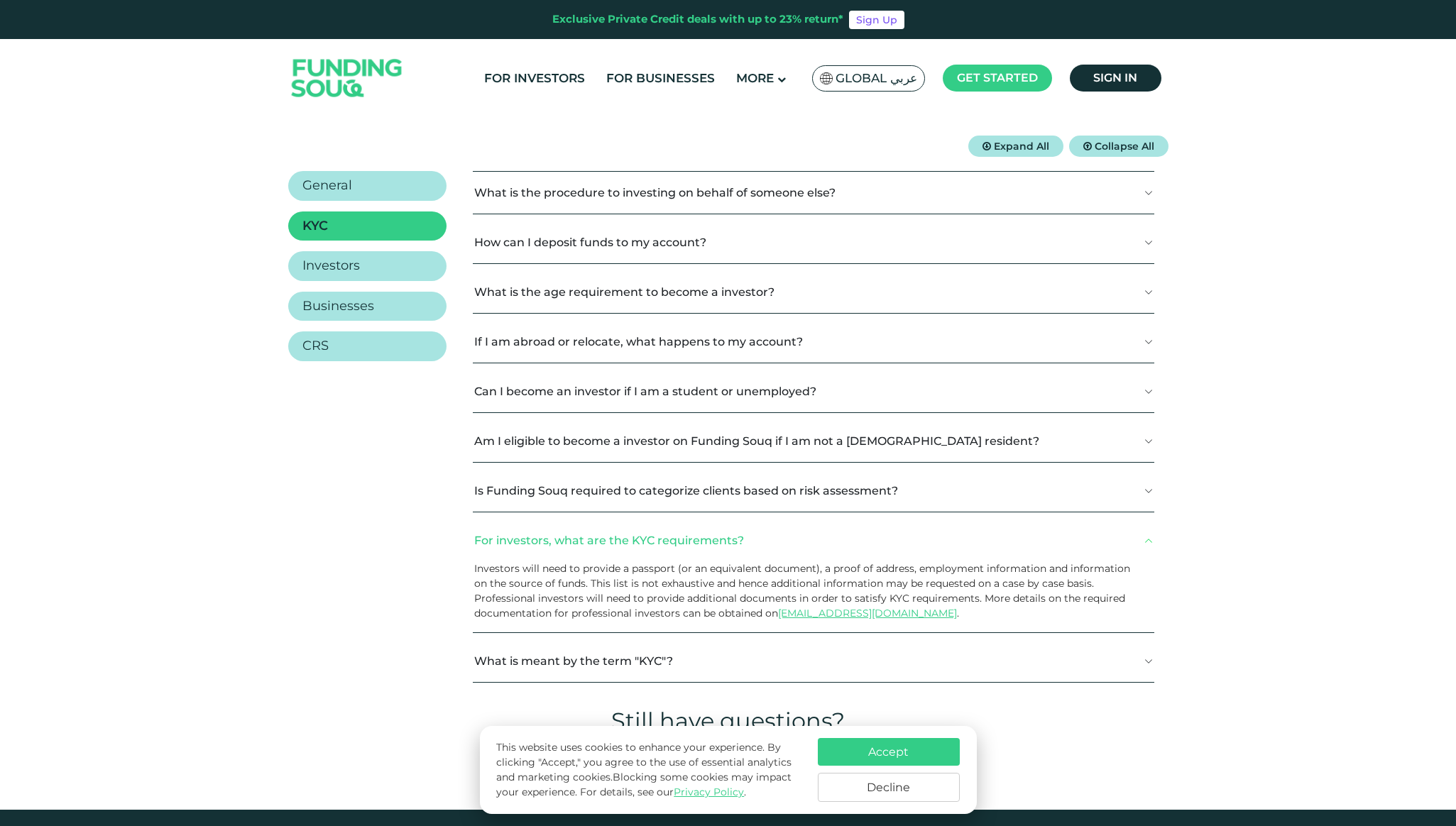
click at [597, 665] on button "What is meant by the term "KYC"?" at bounding box center [813, 661] width 681 height 42
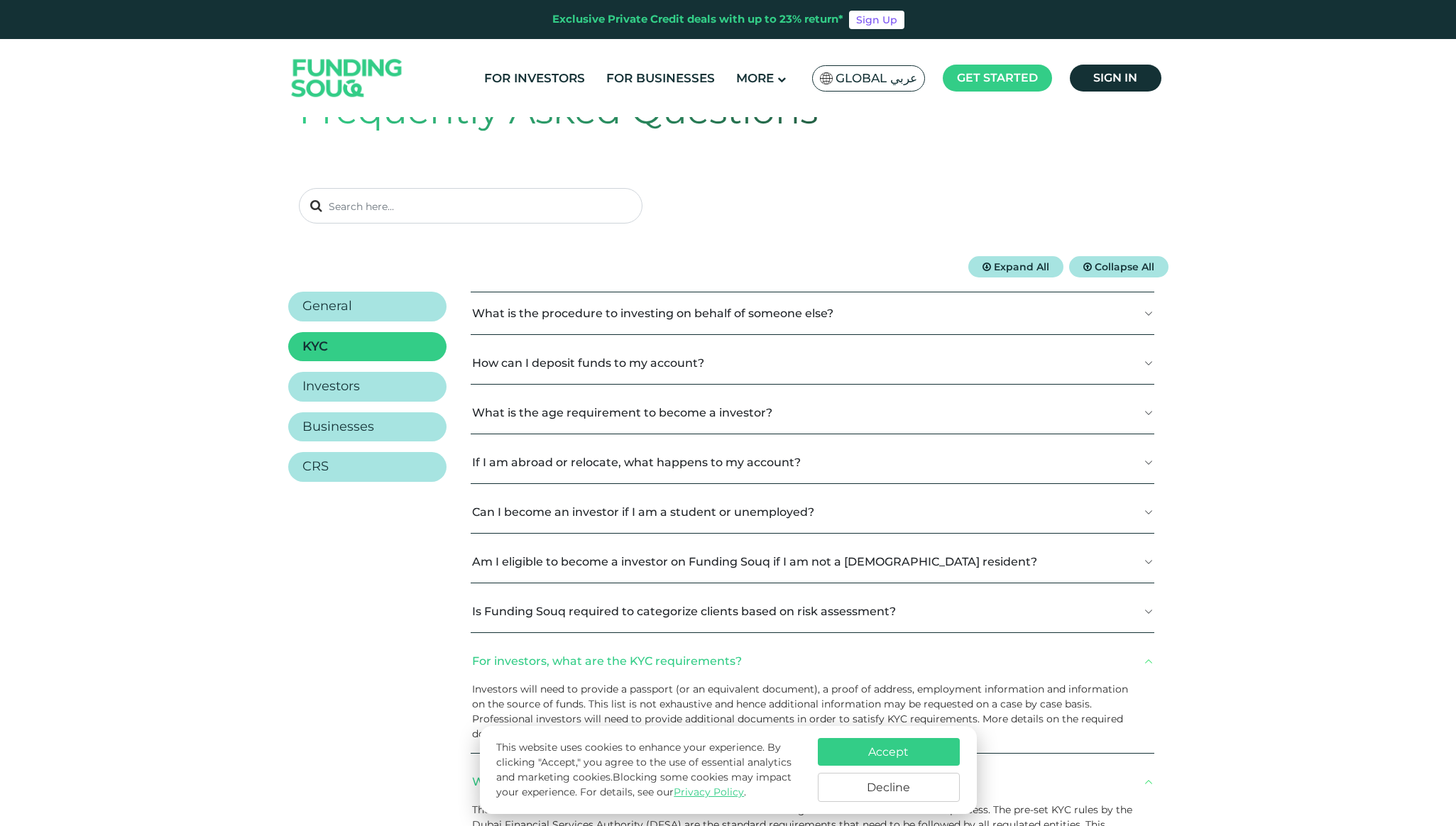
scroll to position [0, 0]
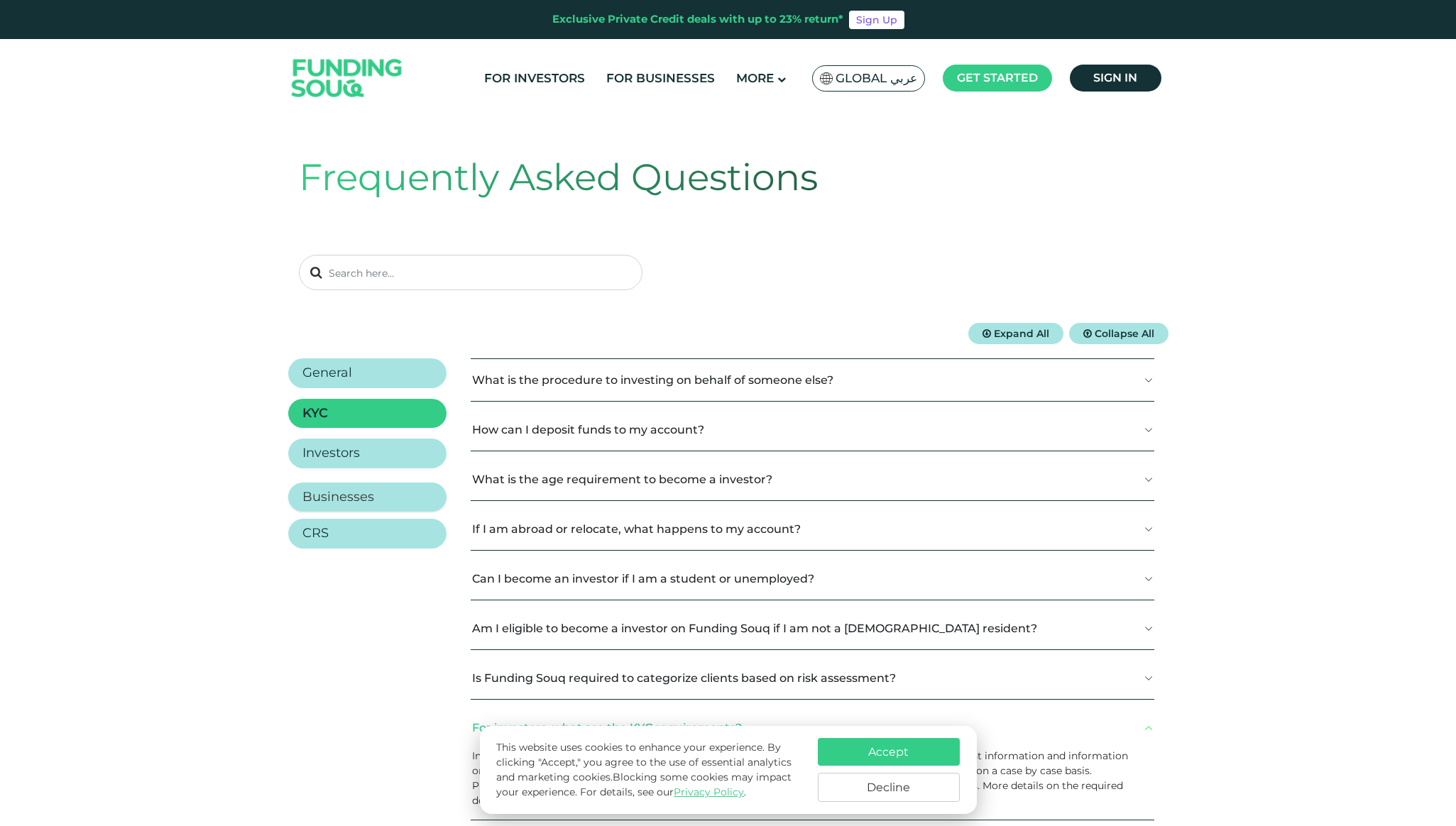
click at [408, 490] on link "Businesses" at bounding box center [367, 497] width 158 height 29
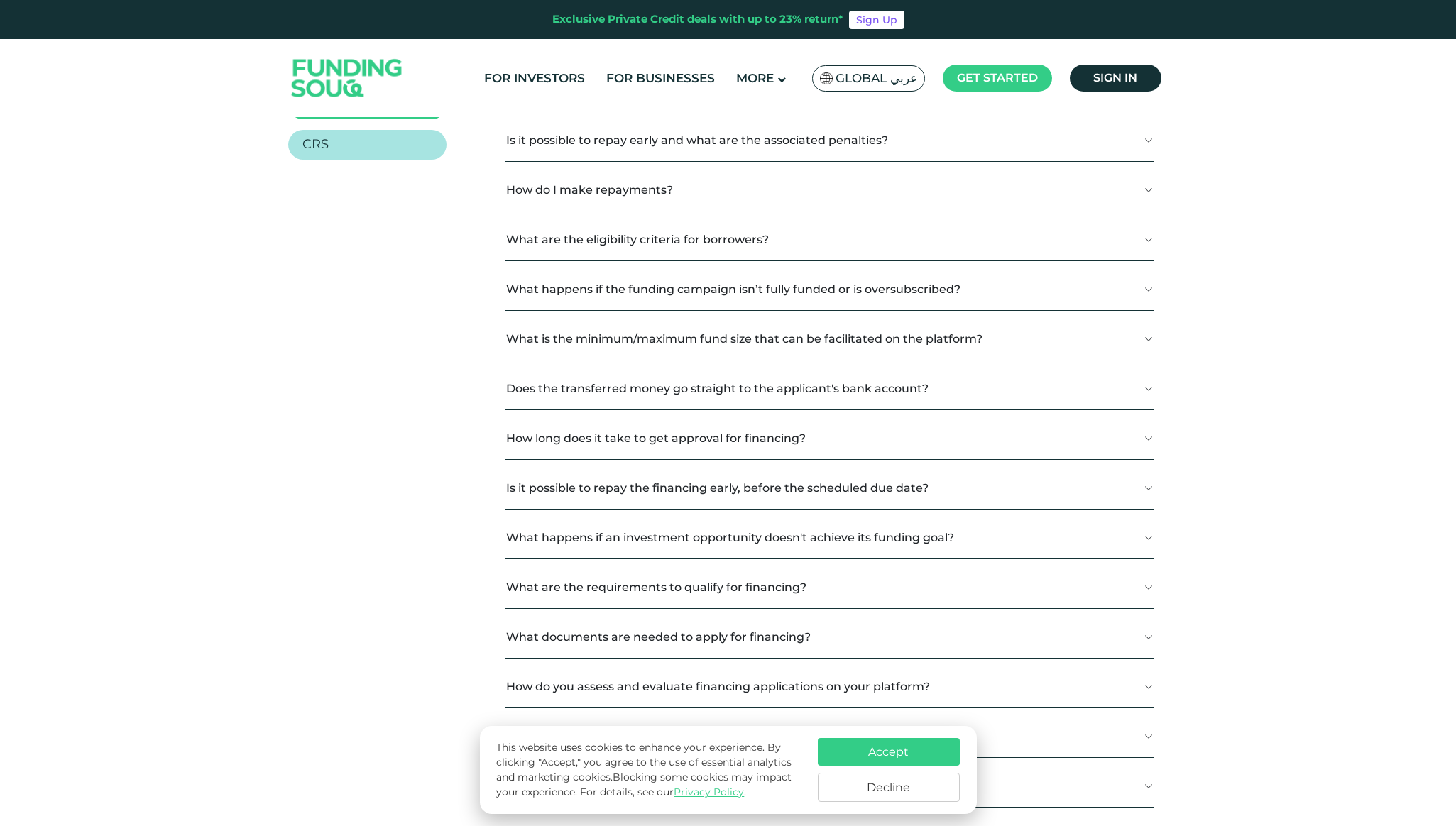
scroll to position [445, 0]
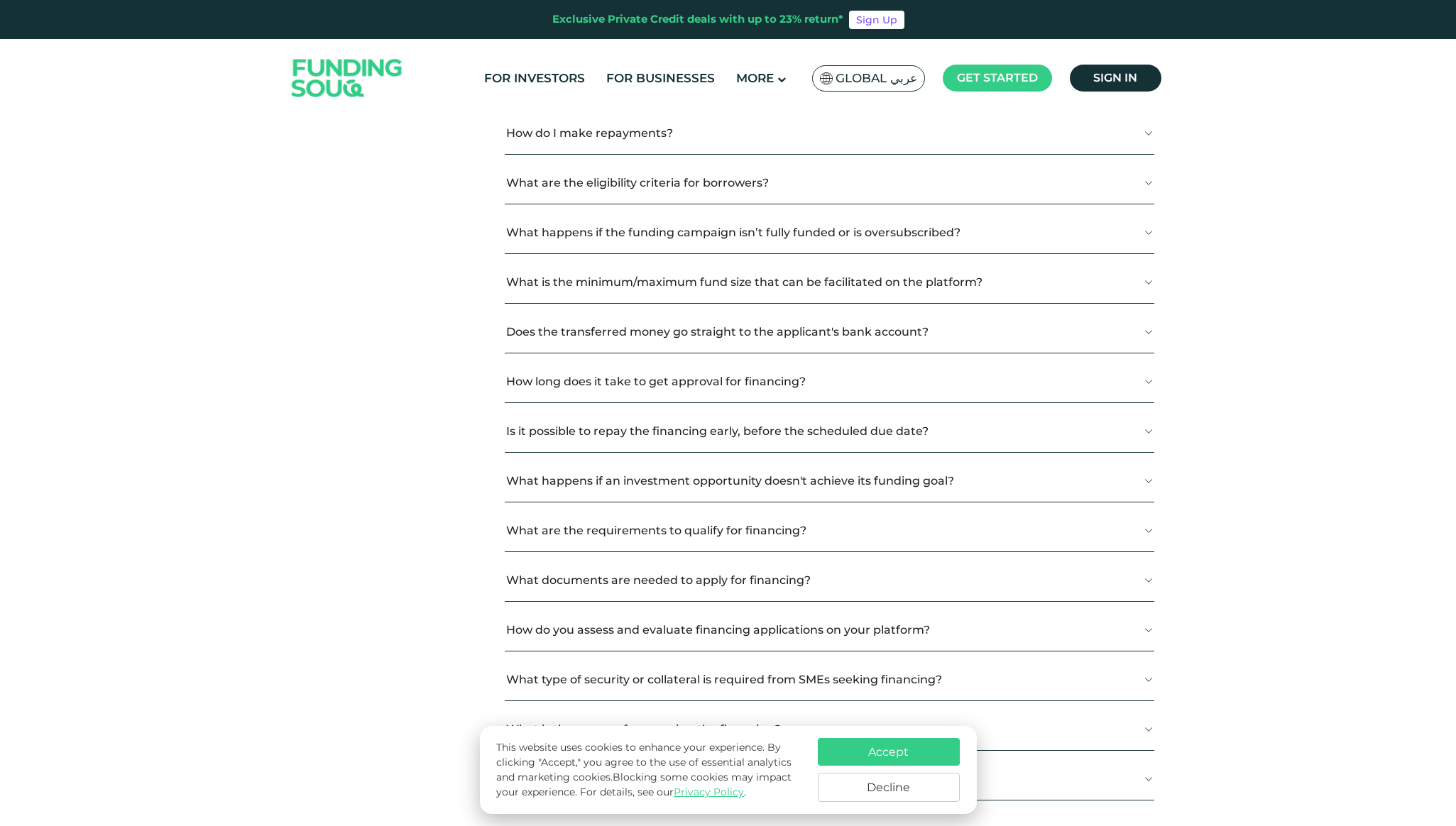
click at [599, 488] on button "What happens if an investment opportunity doesn't achieve its funding goal?" at bounding box center [829, 481] width 650 height 42
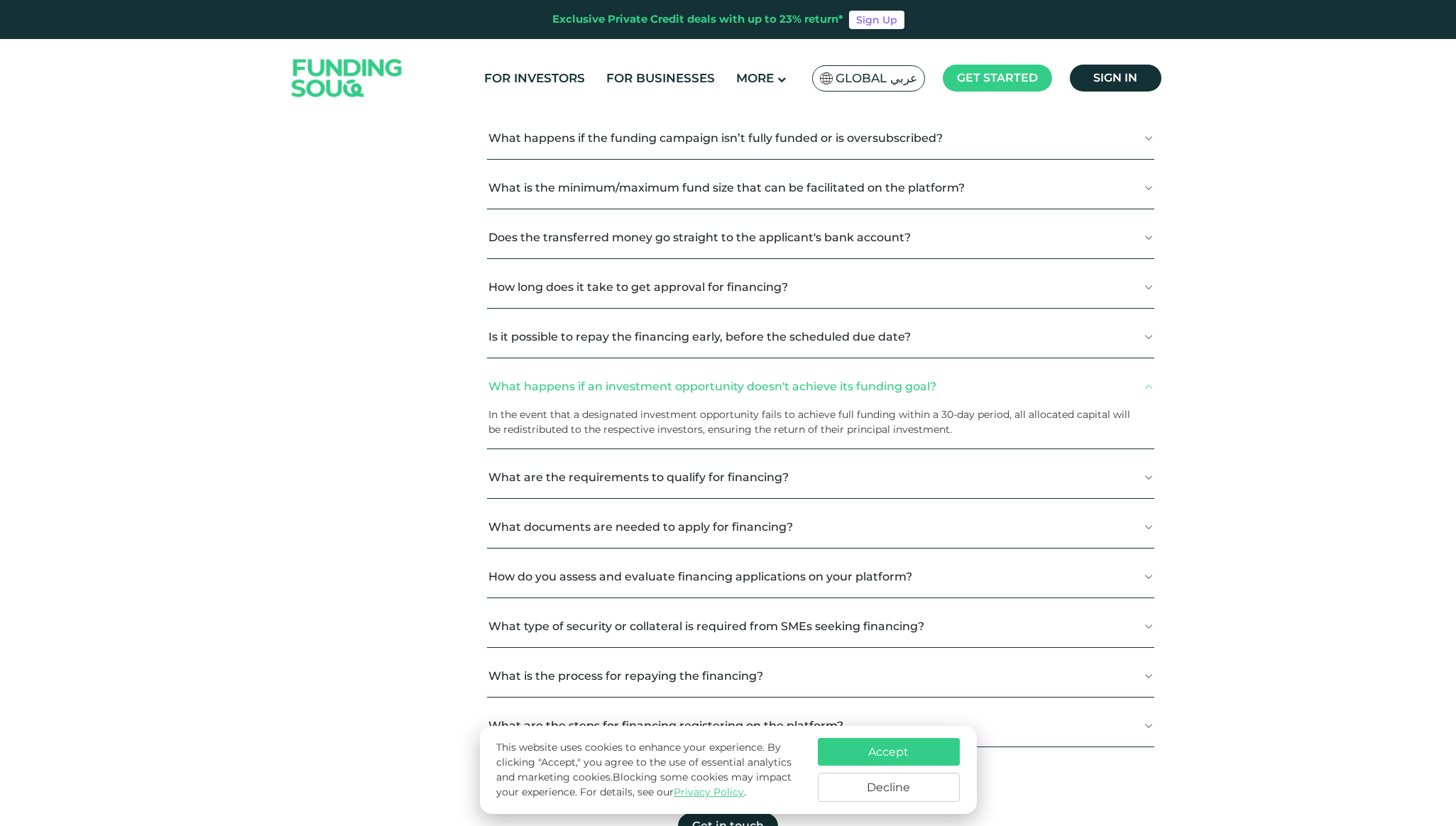
scroll to position [557, 0]
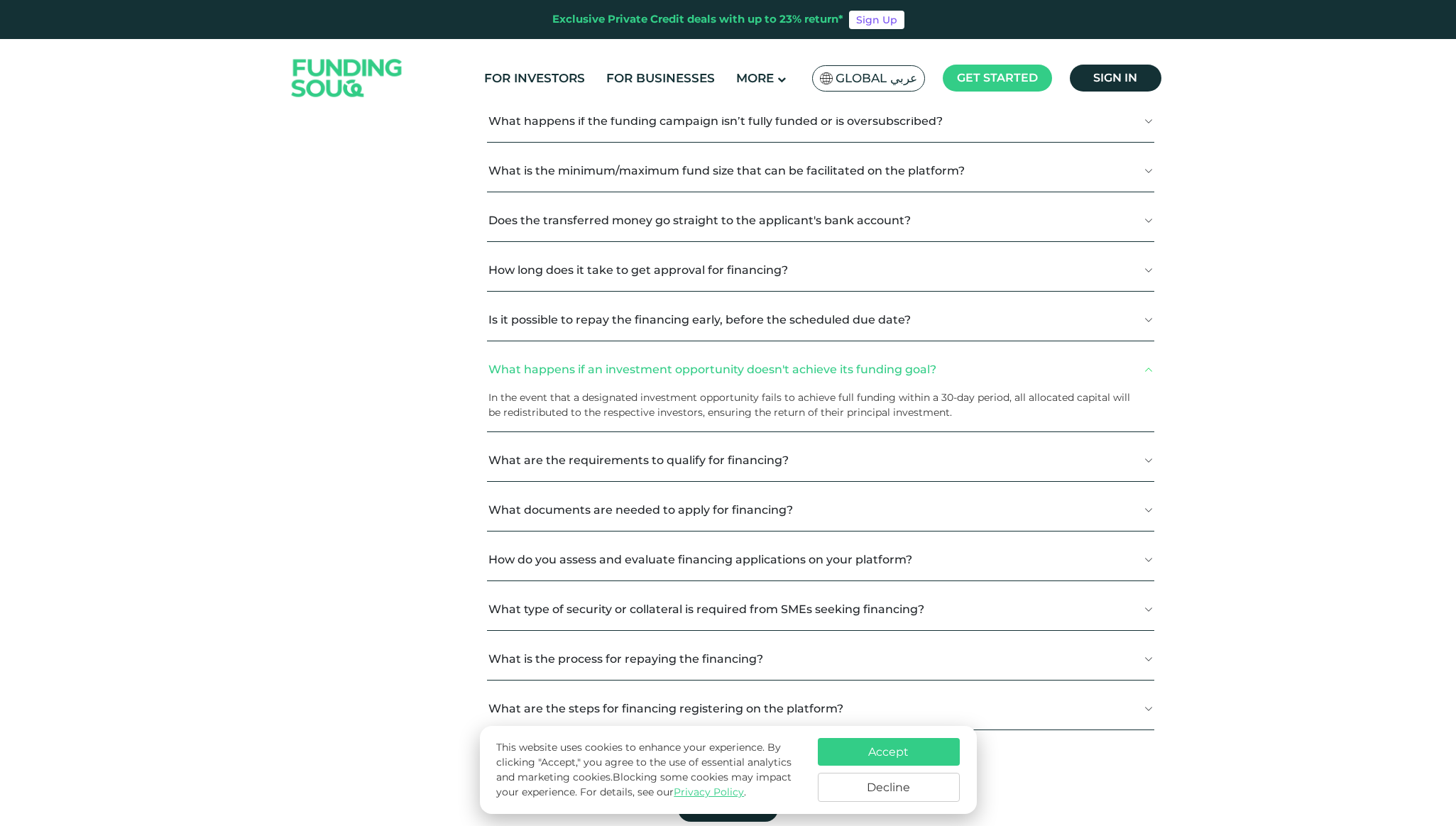
click at [583, 504] on button "What documents are needed to apply for financing?" at bounding box center [820, 510] width 667 height 42
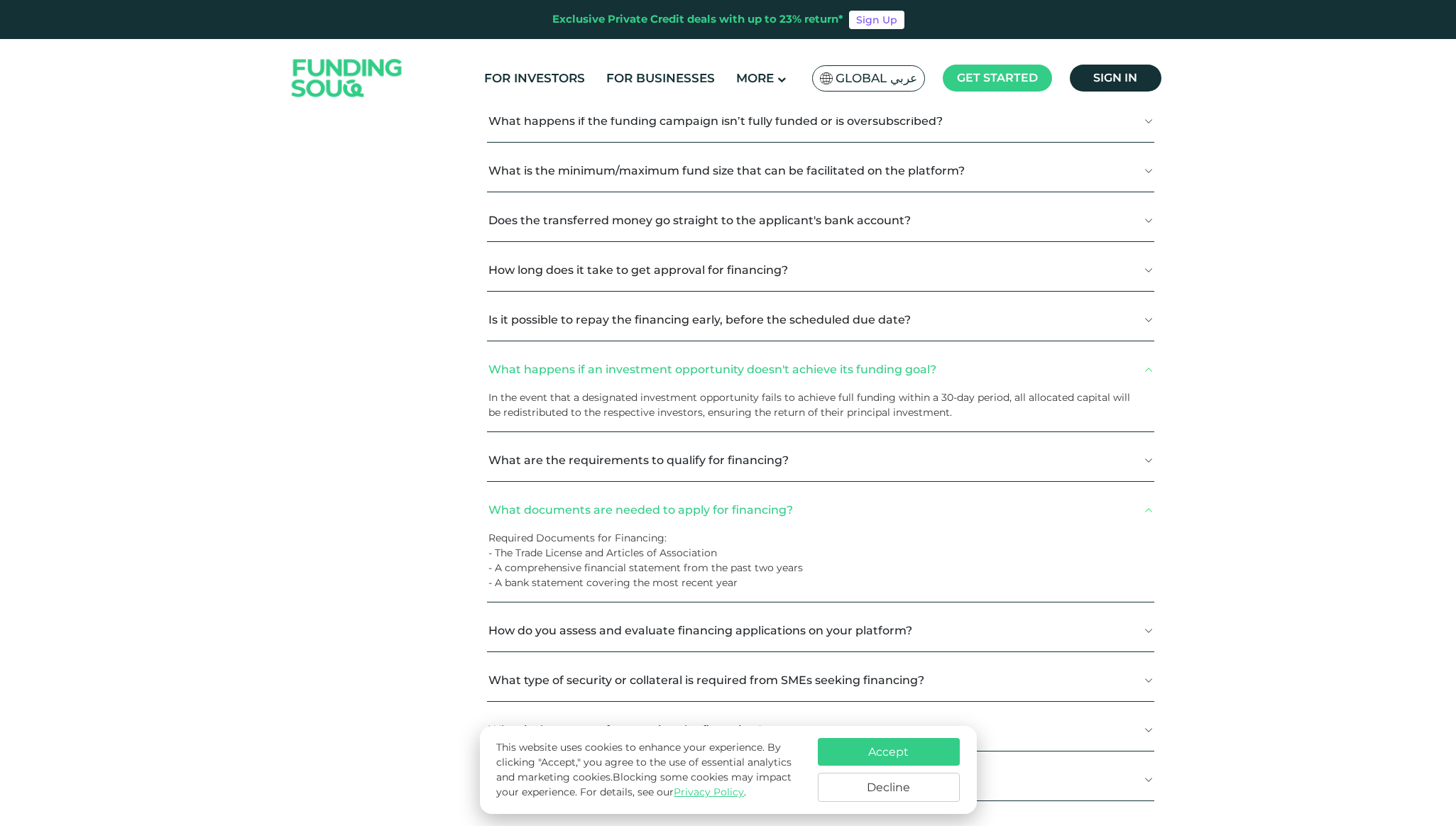
click at [582, 448] on button "What are the requirements to qualify for financing?" at bounding box center [820, 460] width 667 height 42
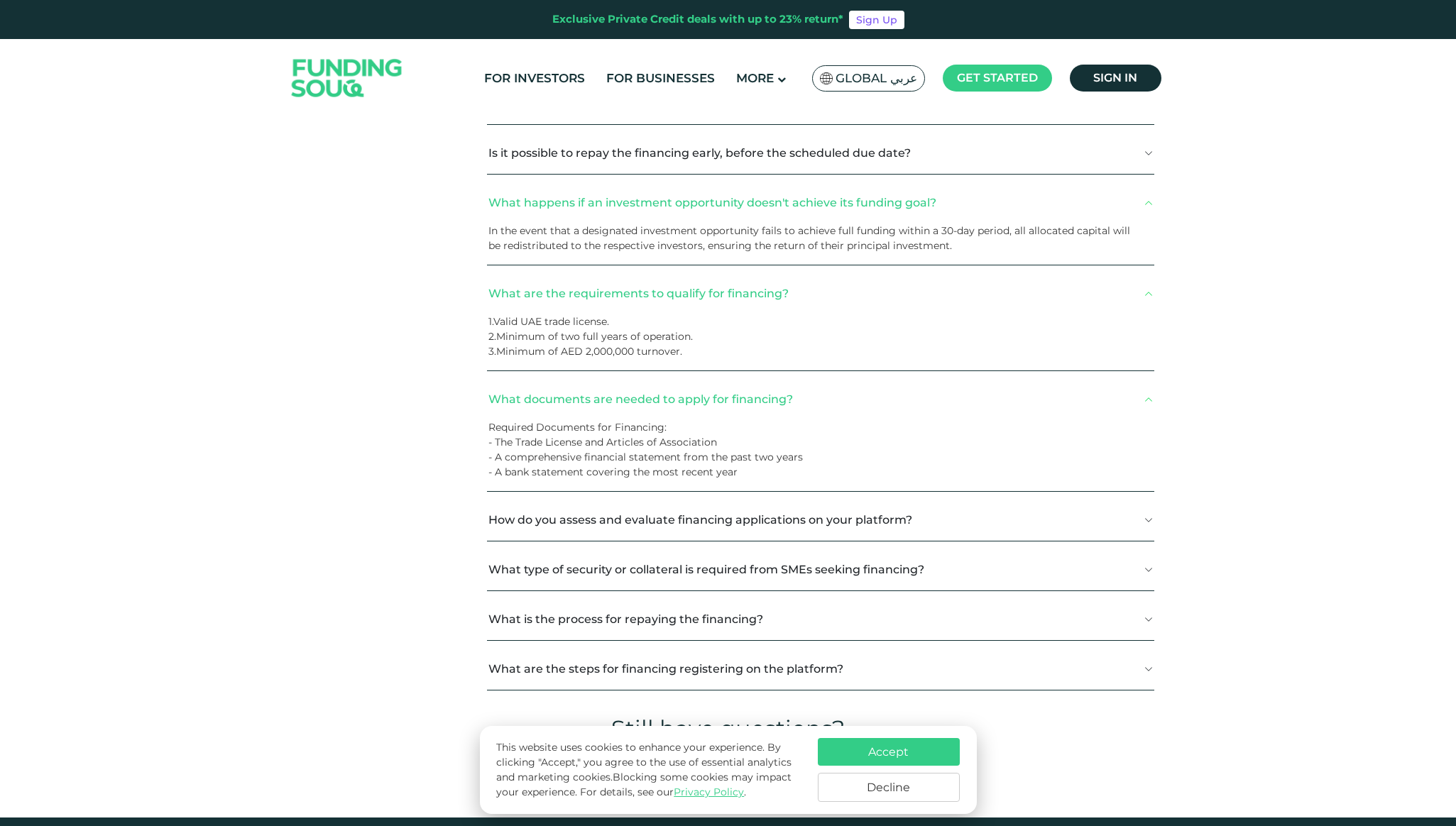
scroll to position [768, 0]
